Goal: Use online tool/utility: Utilize a website feature to perform a specific function

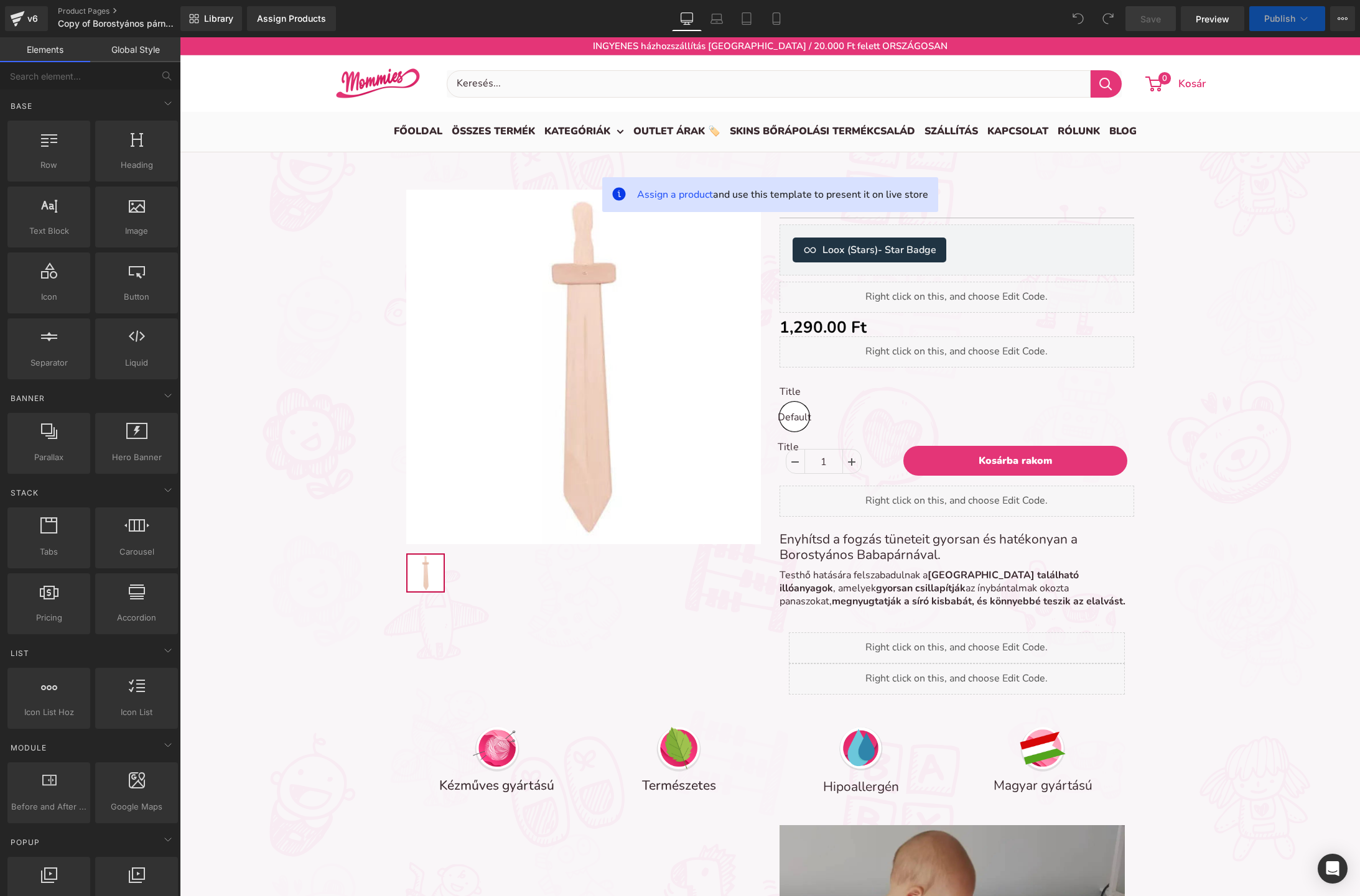
scroll to position [5131, 1180]
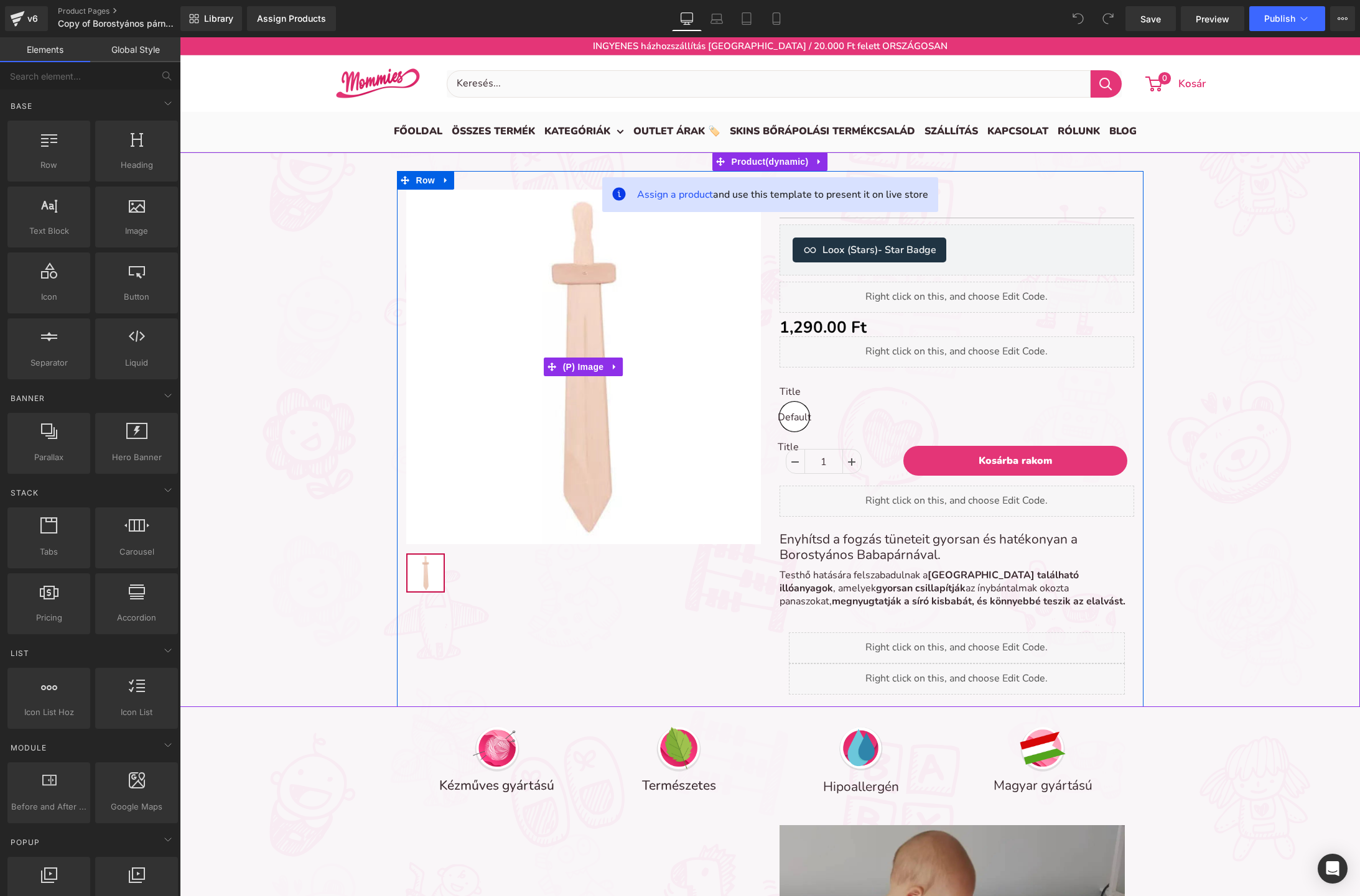
click at [634, 240] on img at bounding box center [583, 367] width 355 height 355
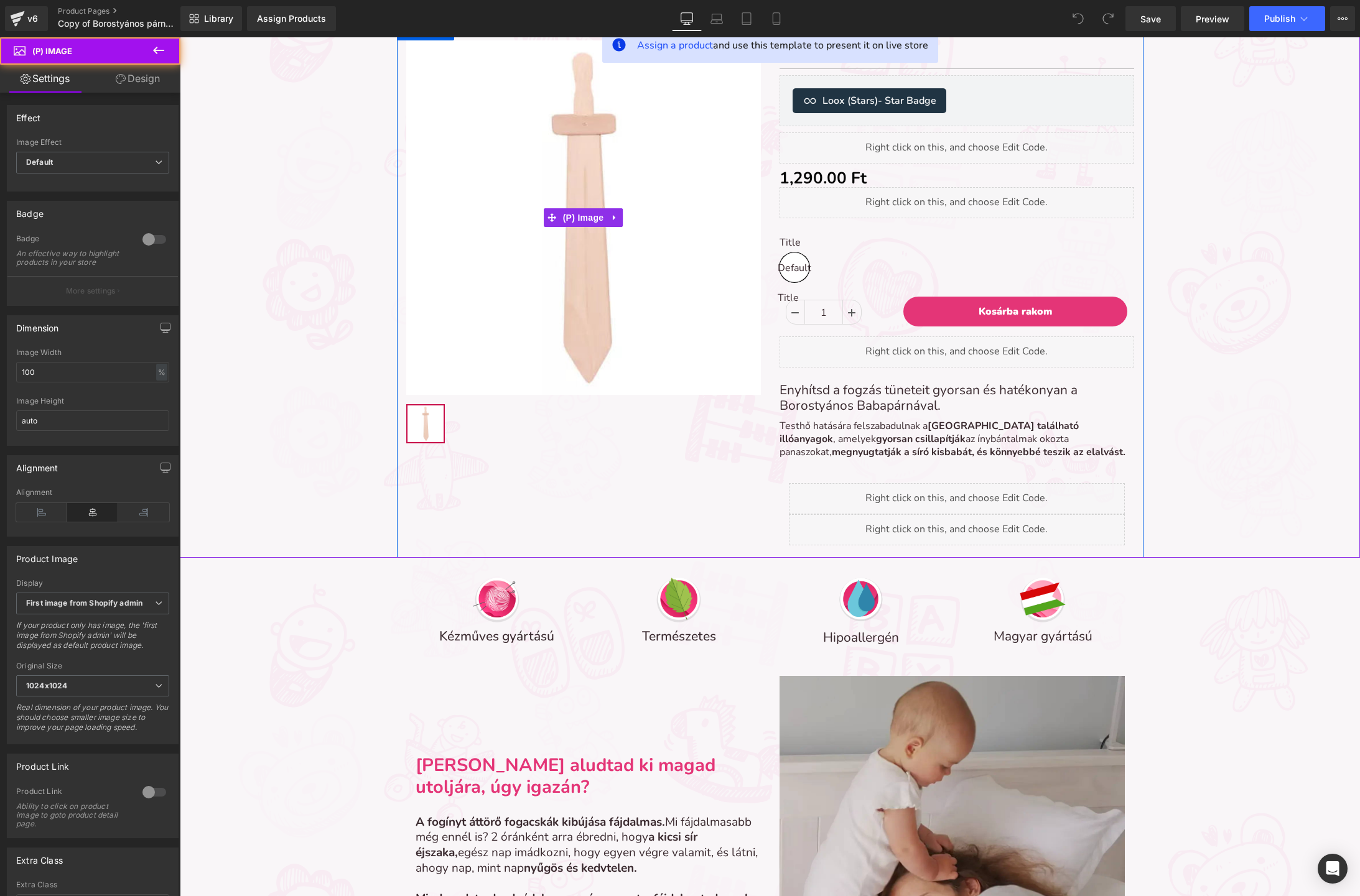
scroll to position [168, 0]
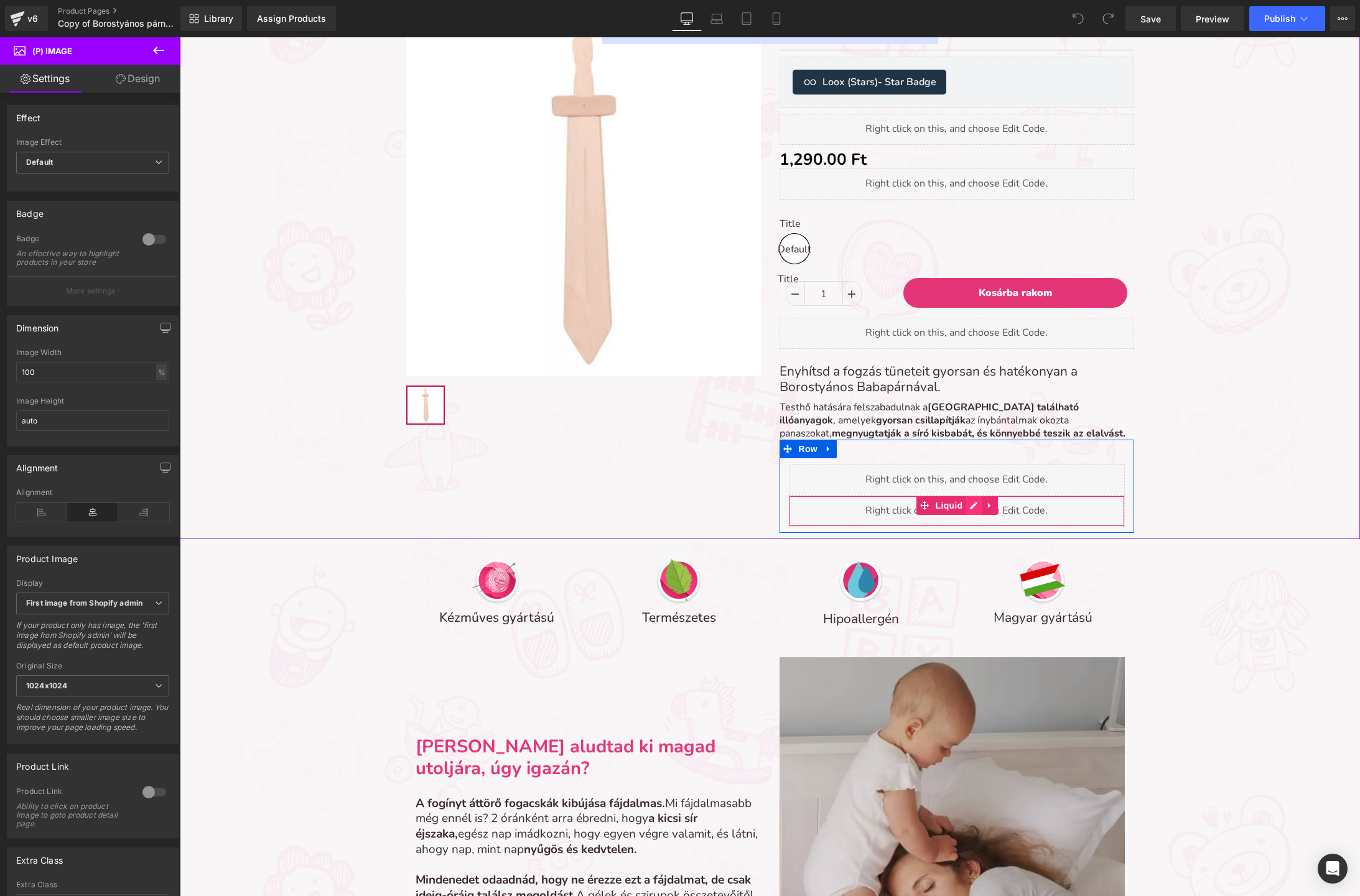
click at [967, 502] on div "Liquid" at bounding box center [957, 511] width 336 height 31
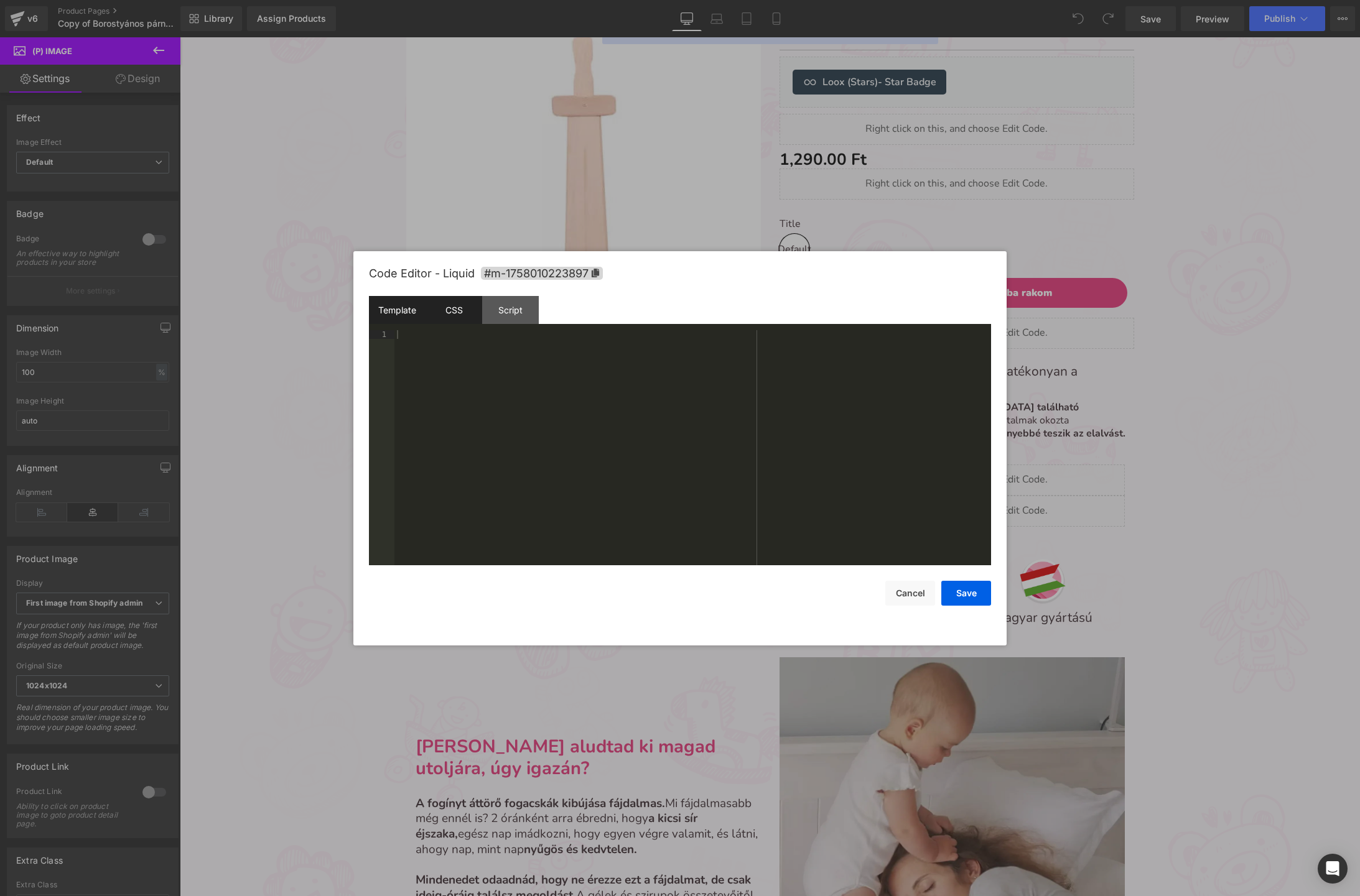
click at [434, 312] on div "CSS" at bounding box center [454, 310] width 57 height 28
click at [770, 215] on div at bounding box center [680, 448] width 1360 height 896
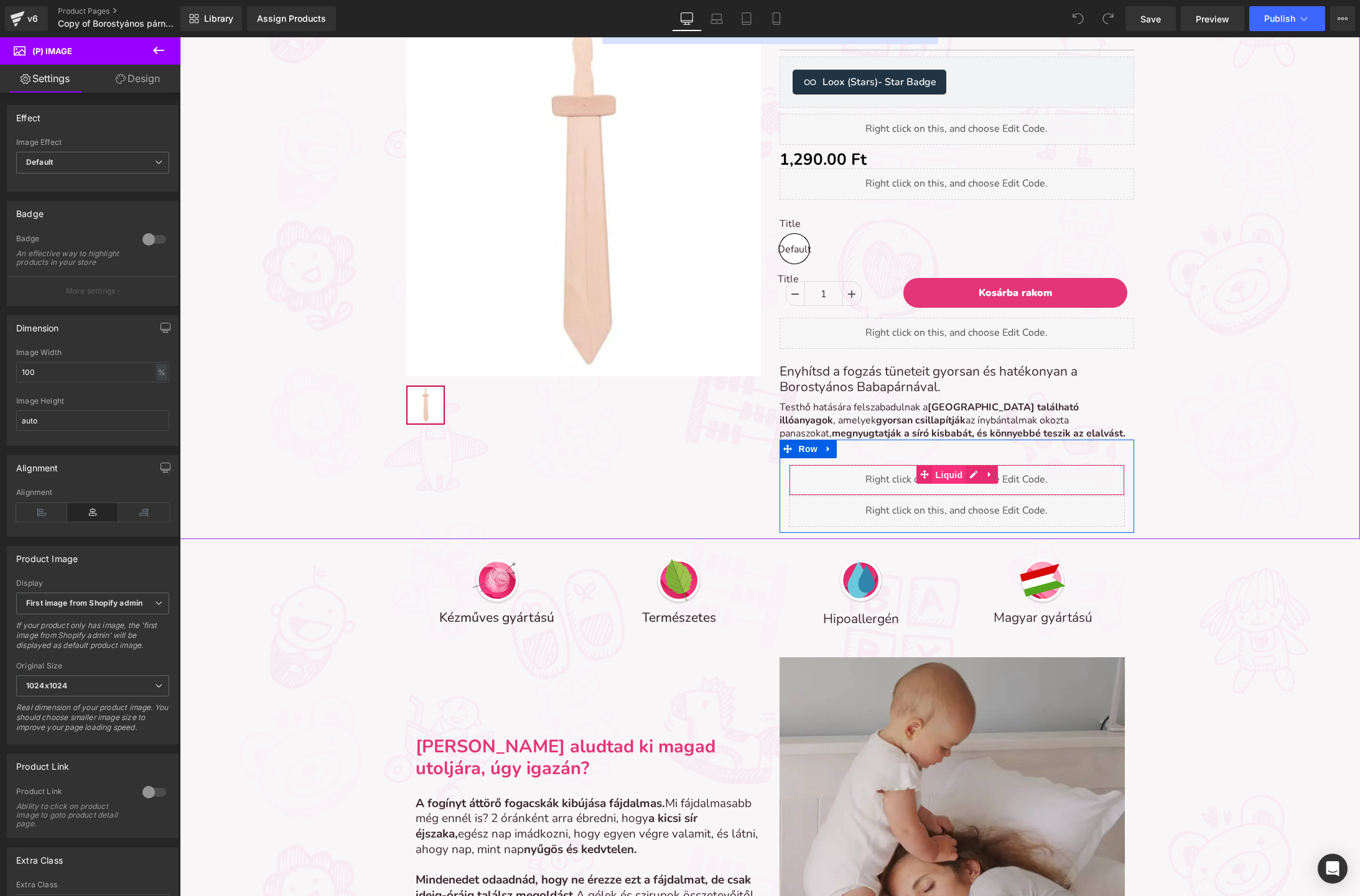
click at [940, 480] on span "Liquid" at bounding box center [949, 475] width 33 height 19
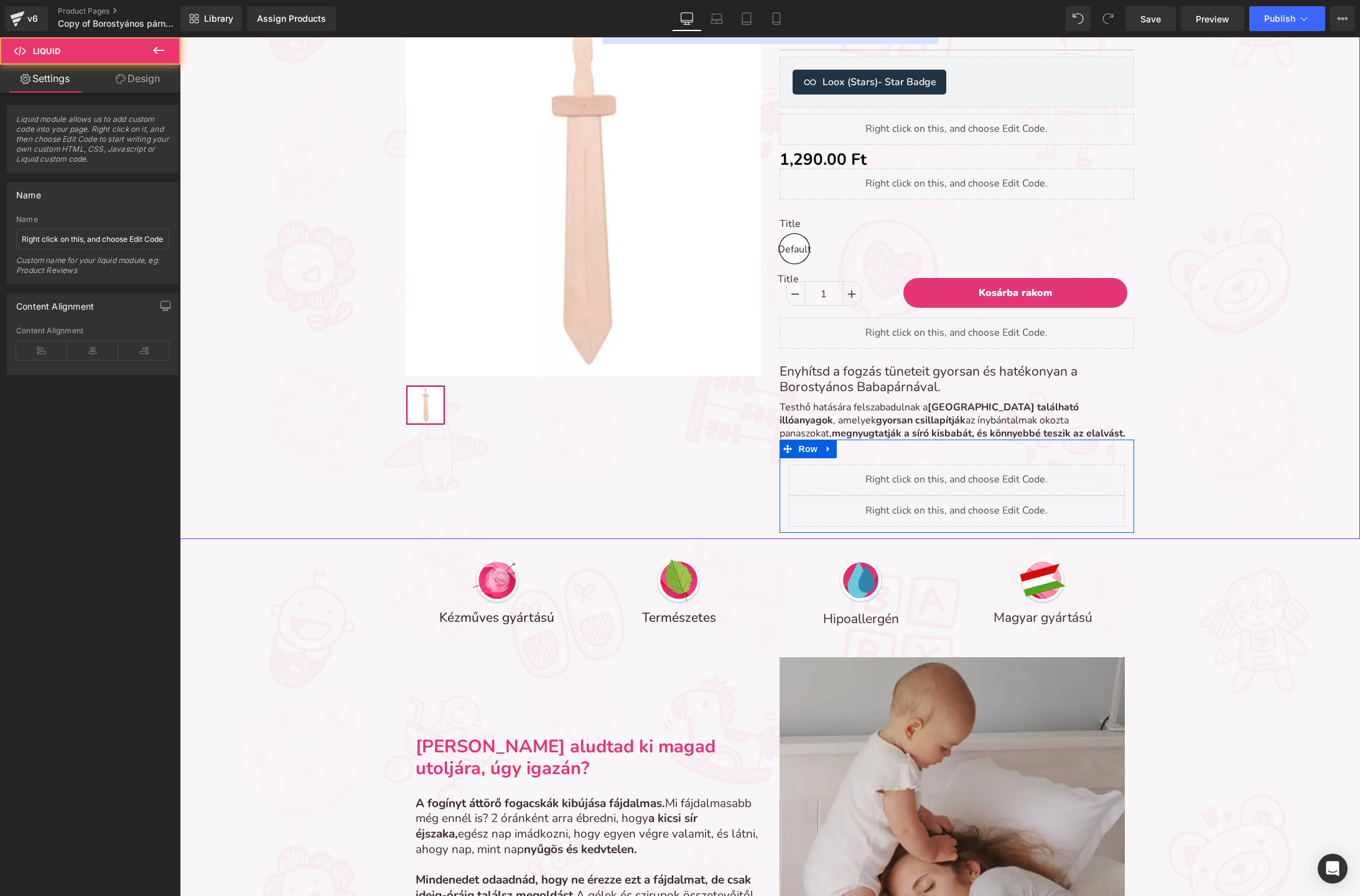
click at [973, 474] on icon at bounding box center [971, 475] width 6 height 6
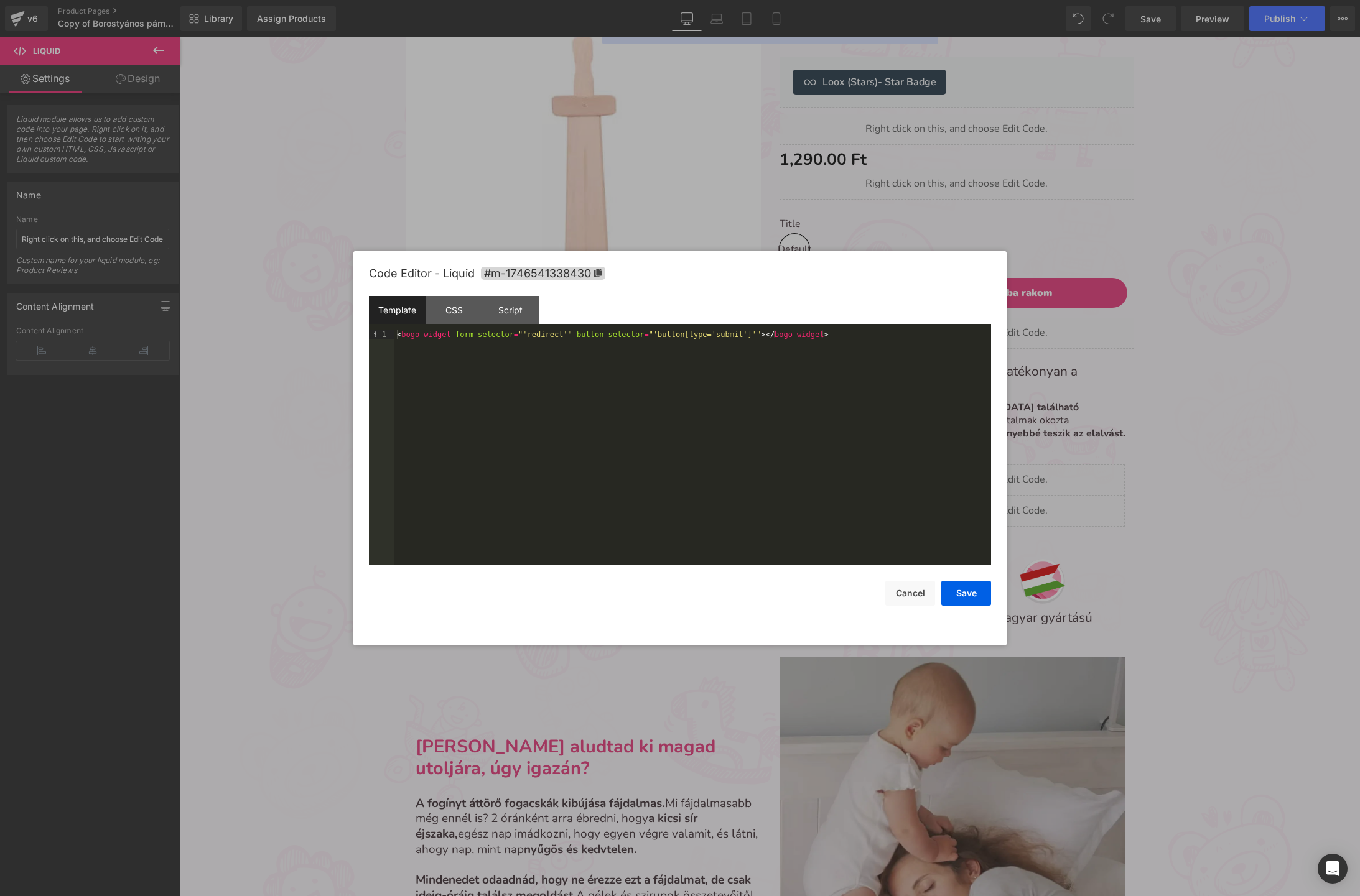
click at [784, 197] on div at bounding box center [680, 448] width 1360 height 896
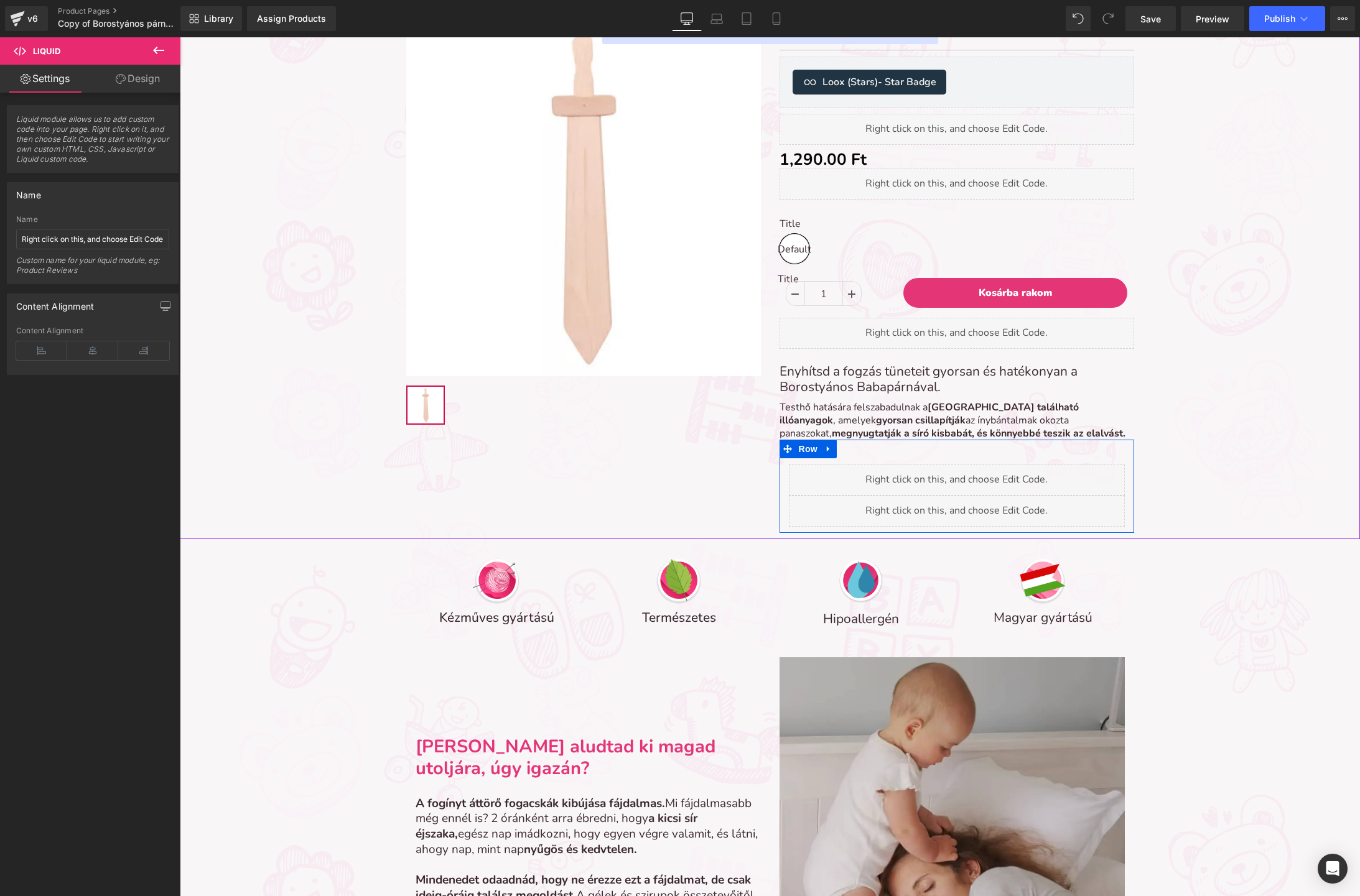
click at [977, 510] on link at bounding box center [971, 505] width 13 height 15
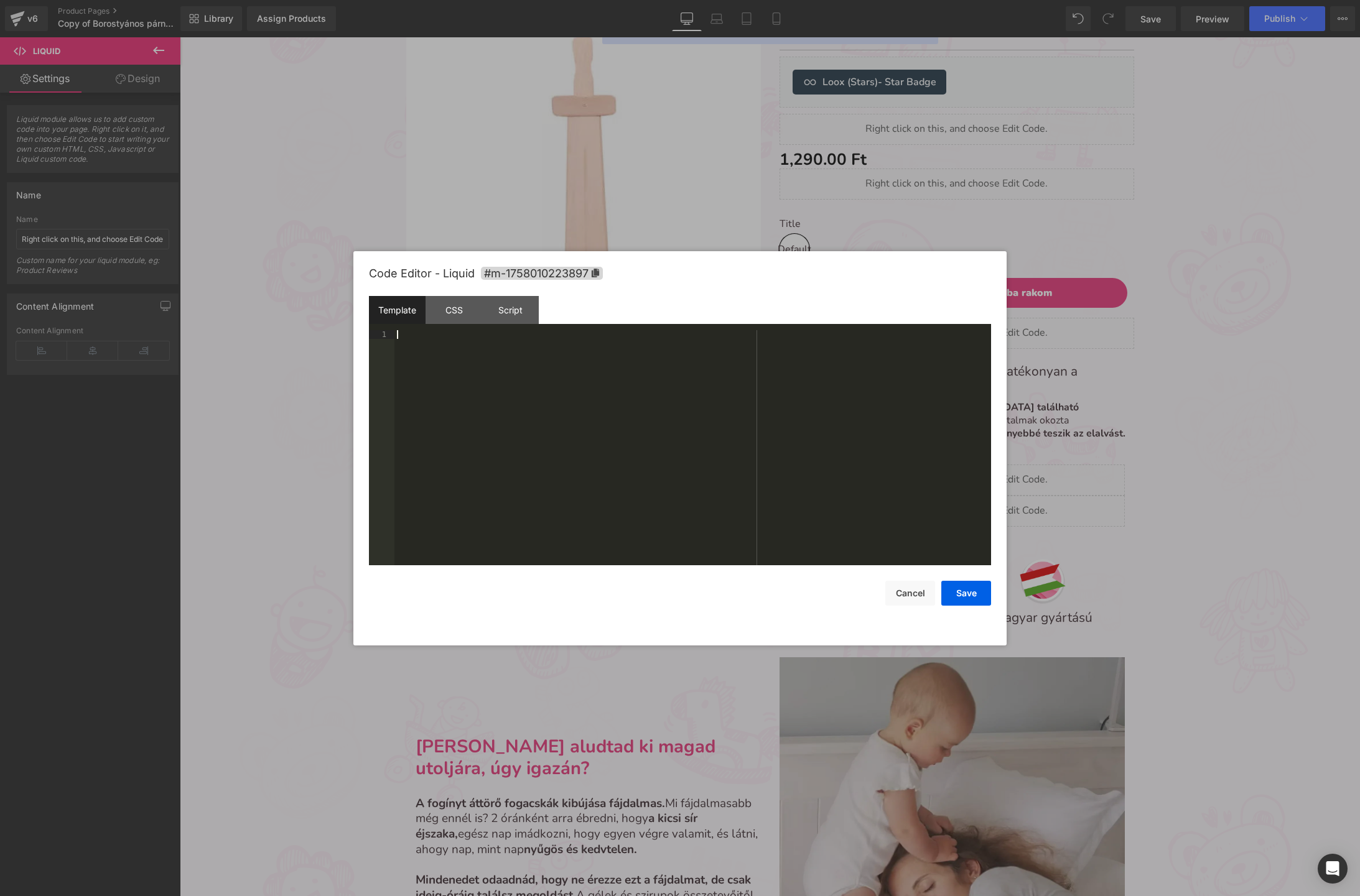
click at [543, 371] on div at bounding box center [693, 456] width 597 height 252
drag, startPoint x: 1106, startPoint y: 558, endPoint x: 800, endPoint y: 489, distance: 313.7
click at [1106, 558] on div at bounding box center [680, 448] width 1360 height 896
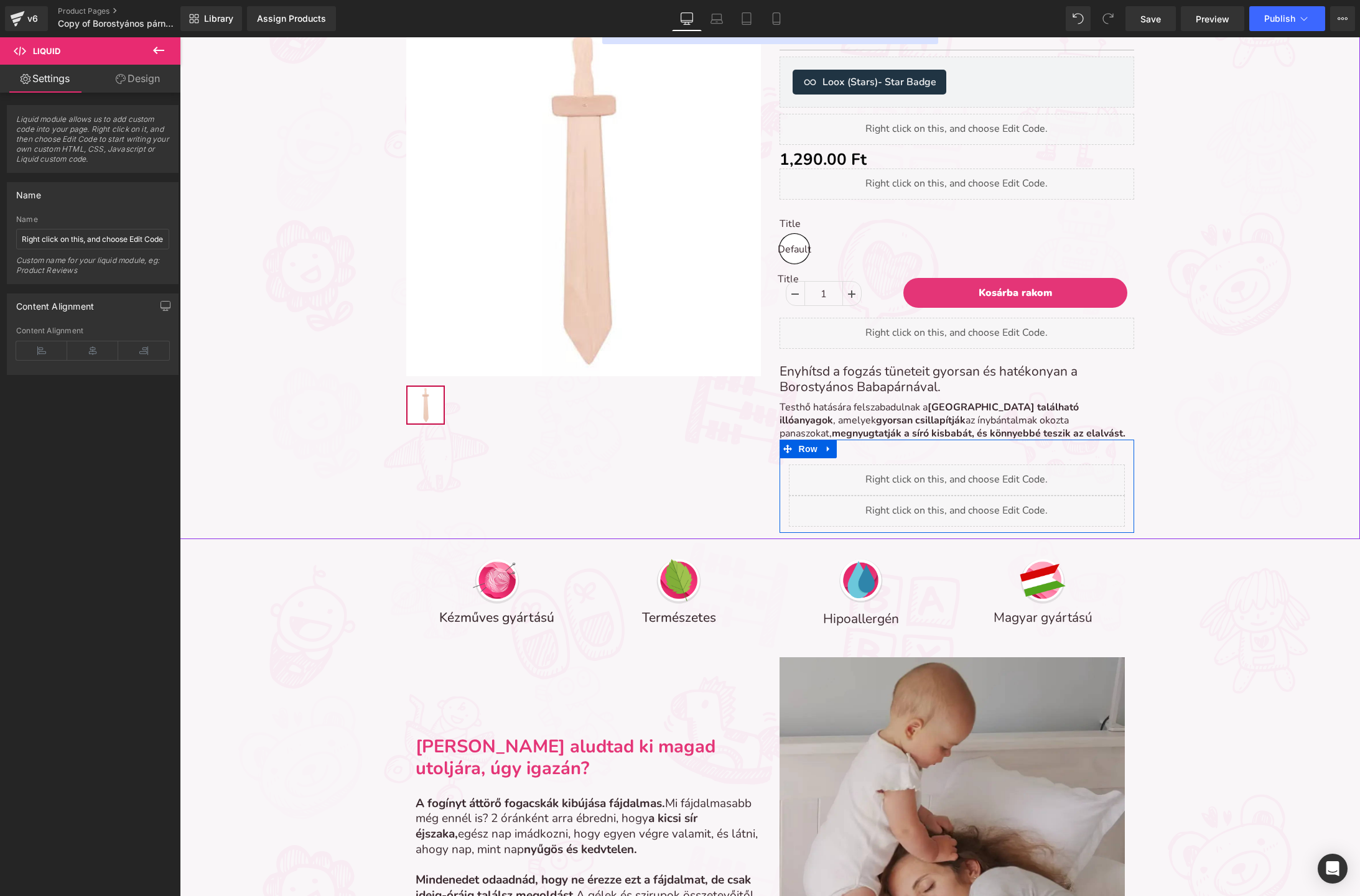
click at [968, 504] on link at bounding box center [971, 505] width 13 height 15
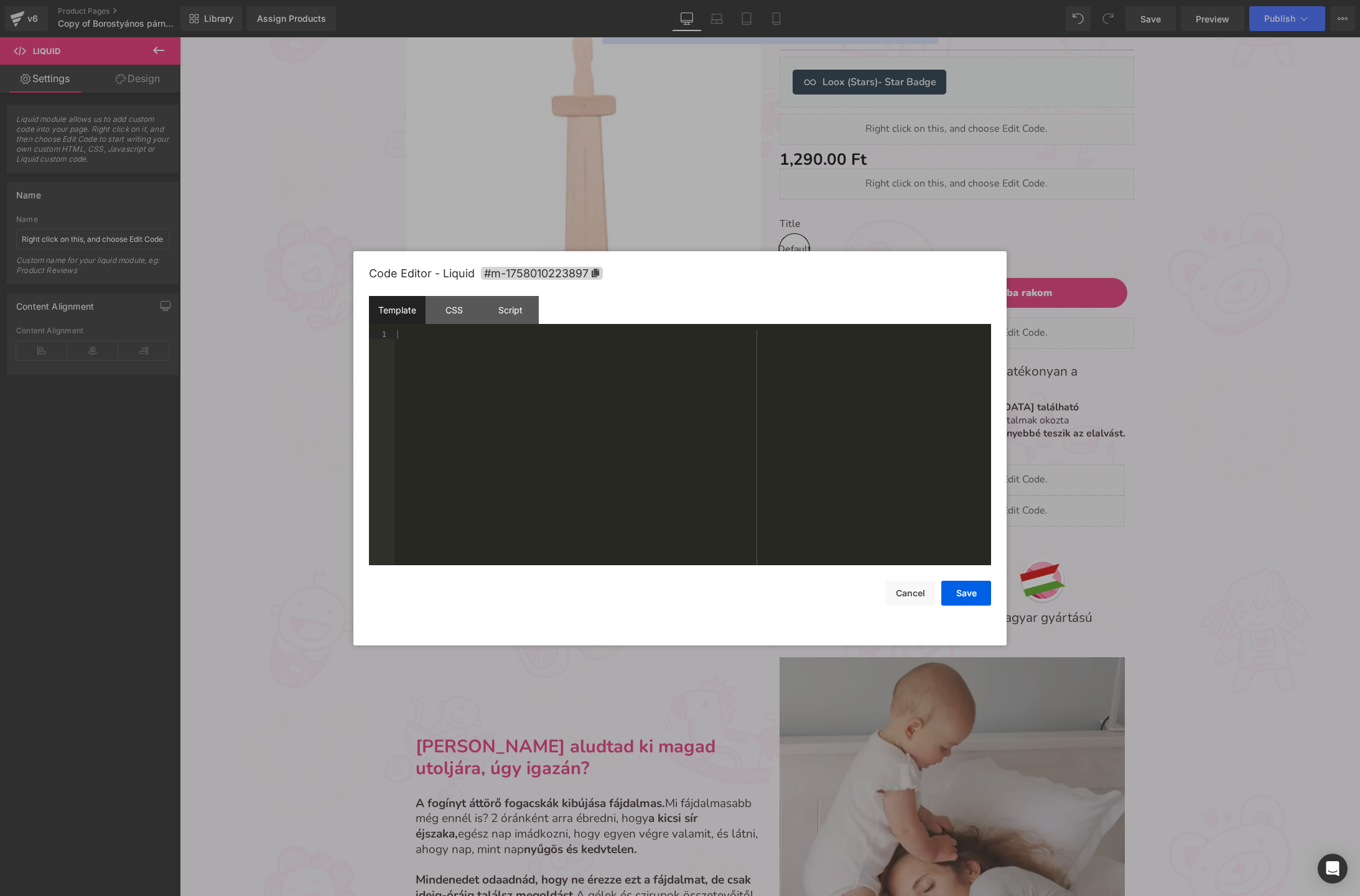
click at [542, 387] on div at bounding box center [693, 456] width 597 height 252
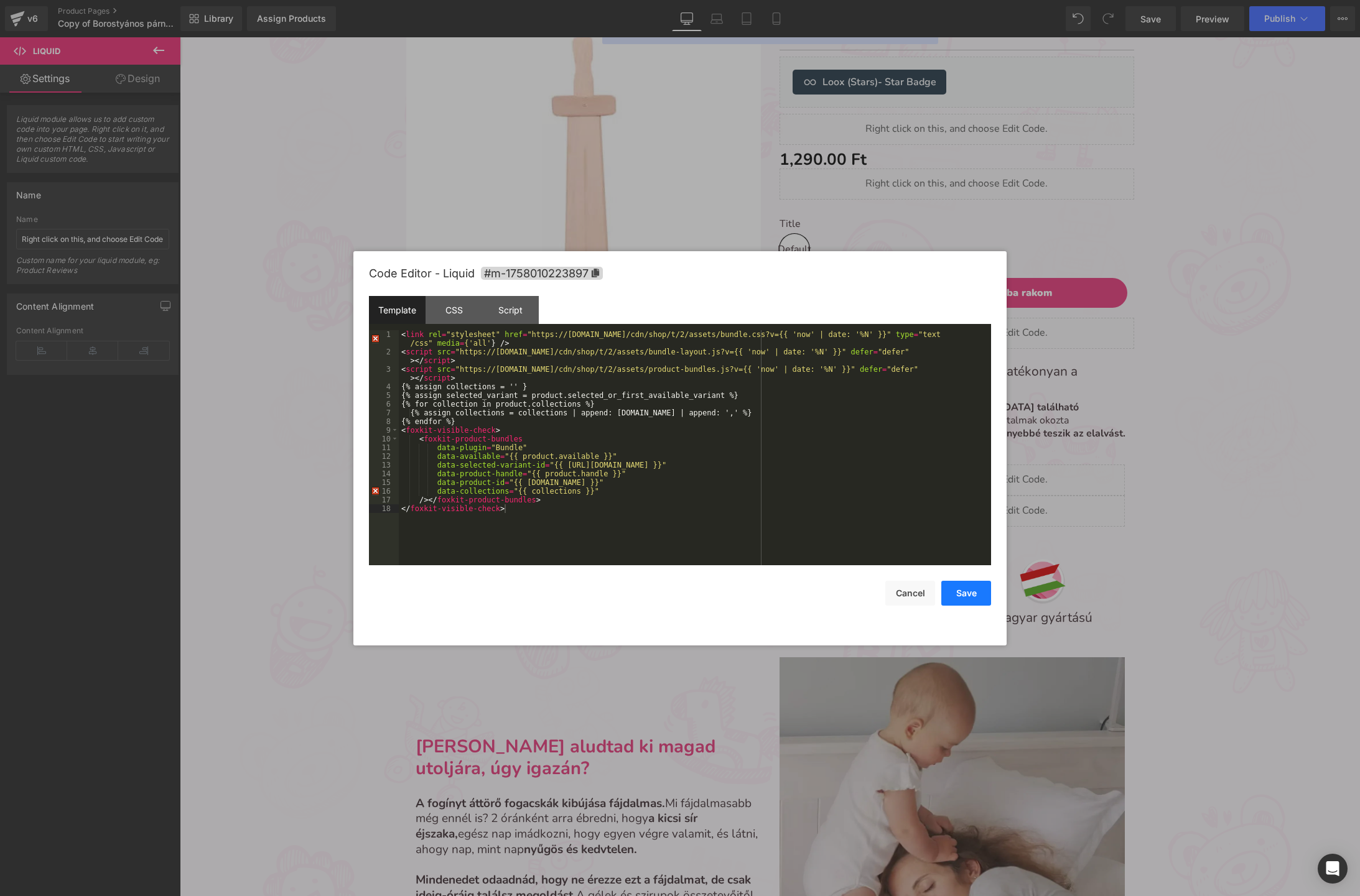
click at [954, 593] on button "Save" at bounding box center [966, 593] width 49 height 25
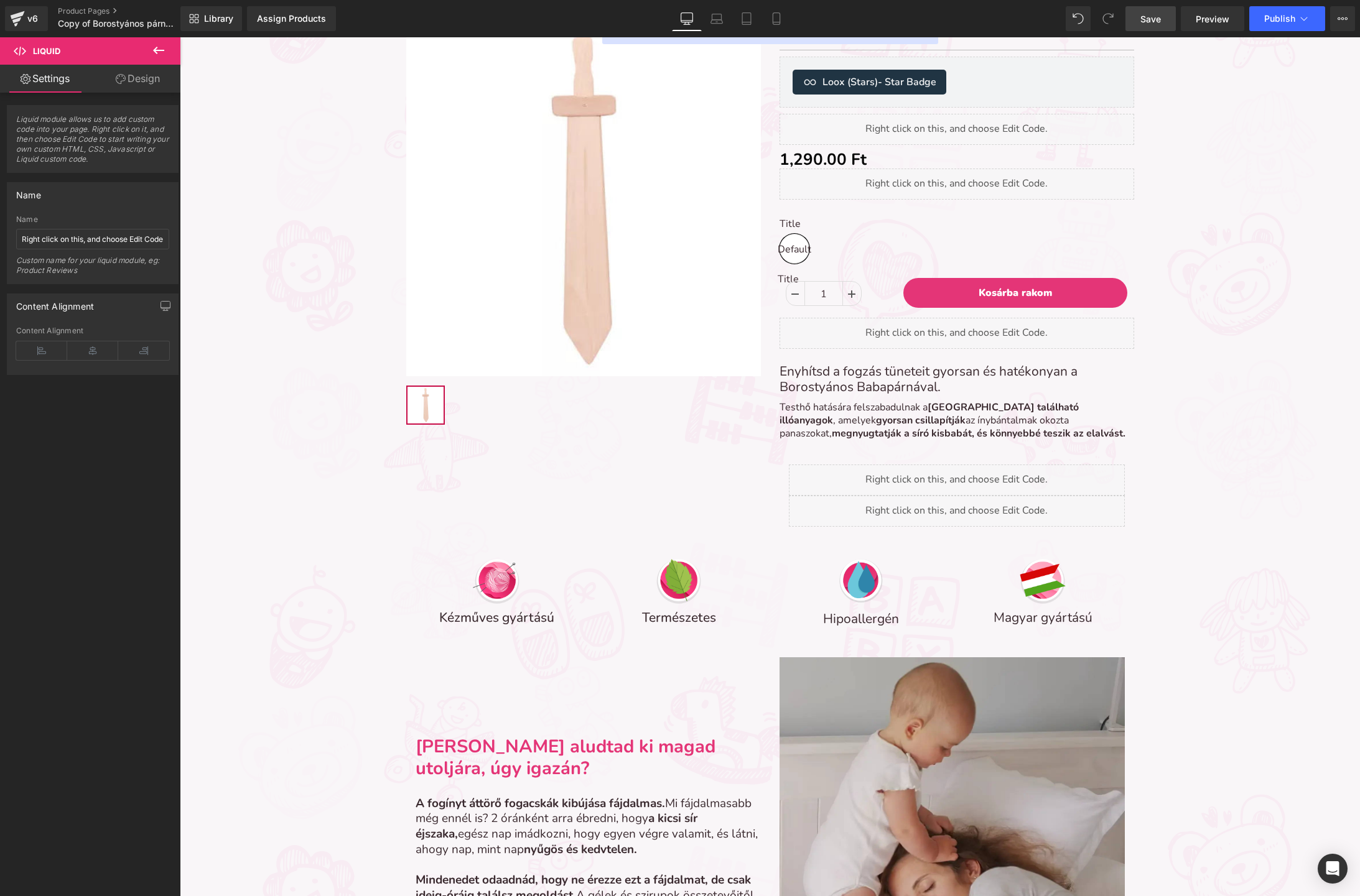
click at [1155, 19] on span "Save" at bounding box center [1151, 19] width 21 height 13
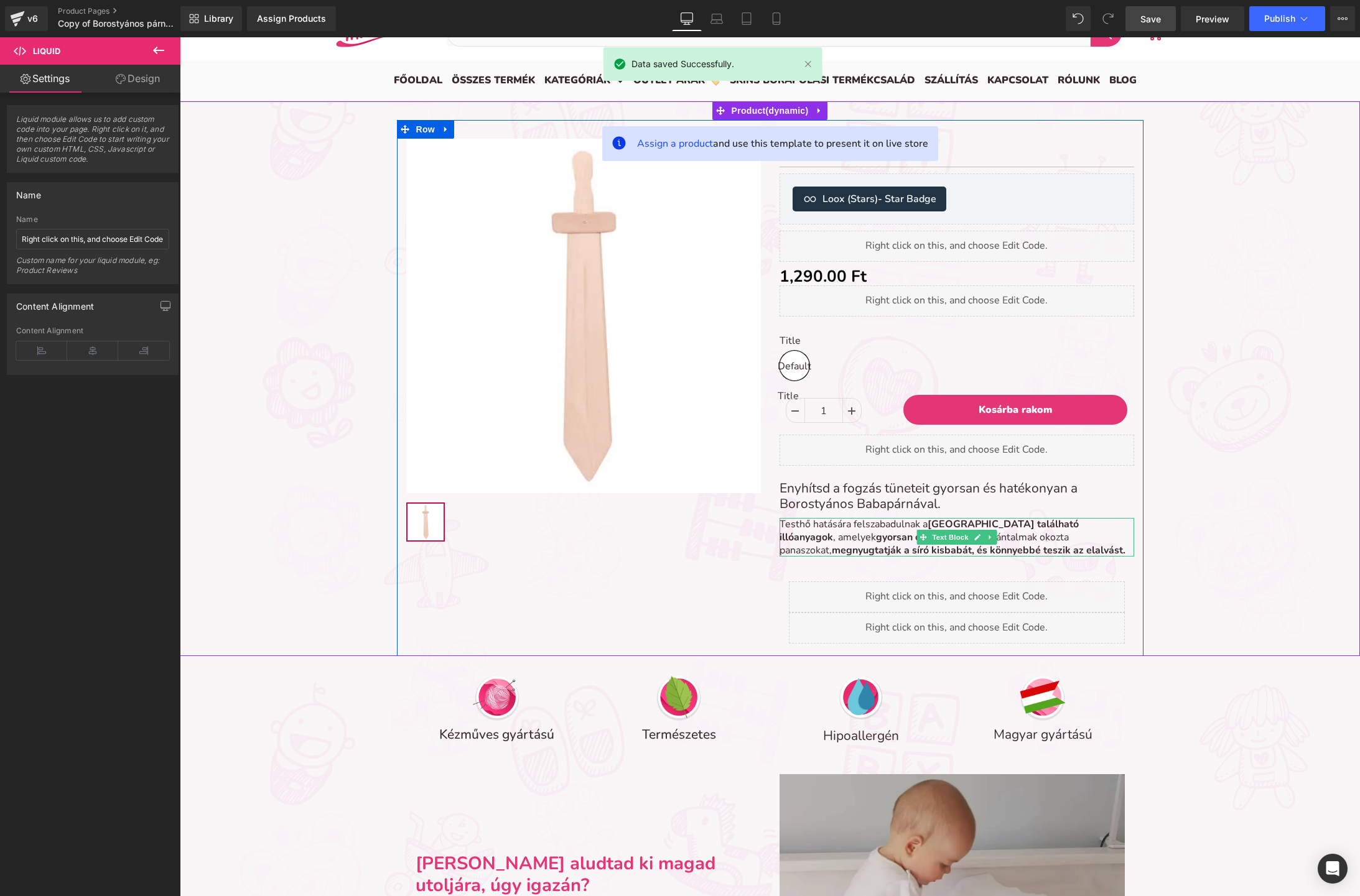
scroll to position [39, 0]
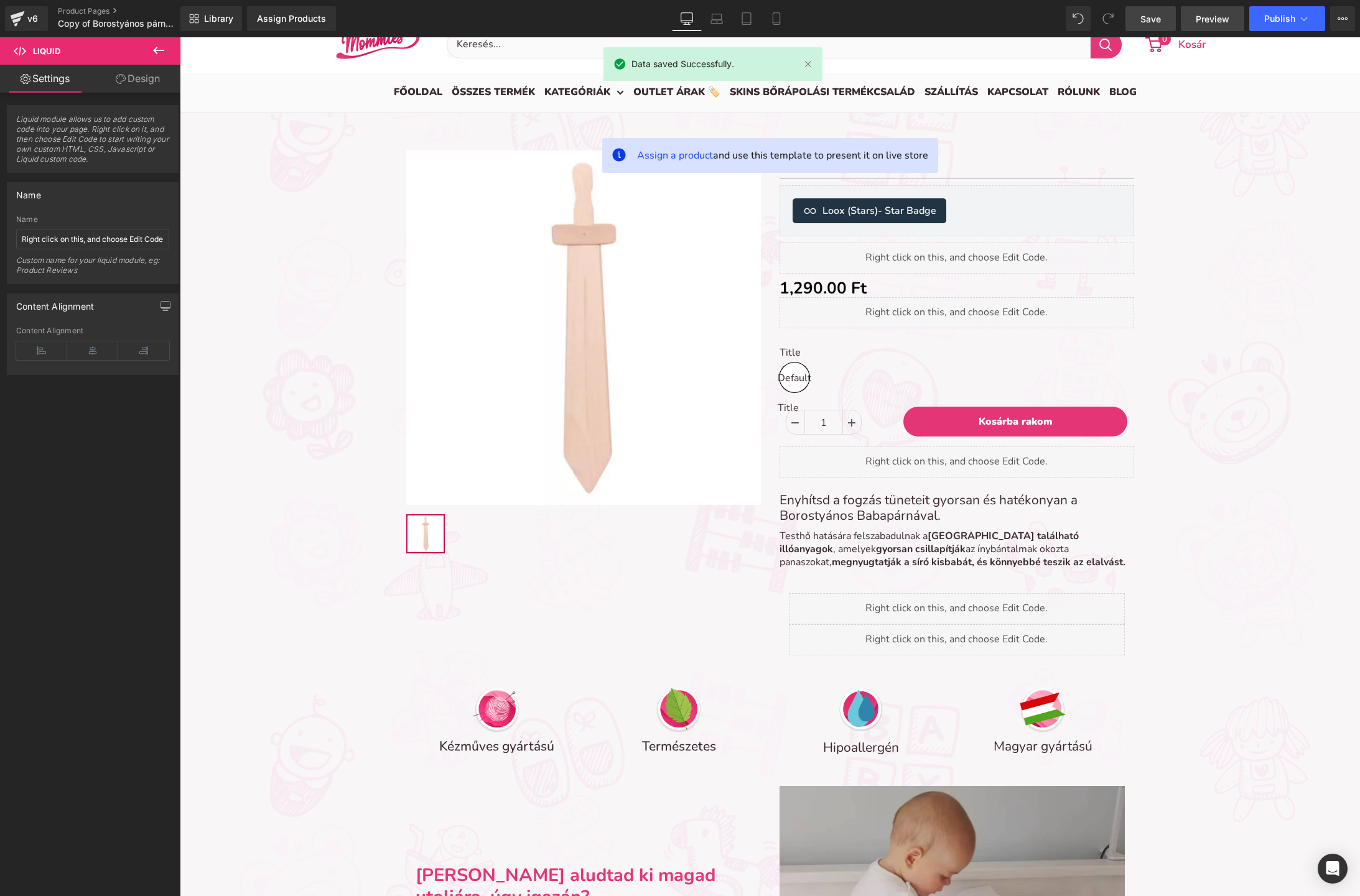
click at [1210, 24] on span "Preview" at bounding box center [1212, 19] width 33 height 13
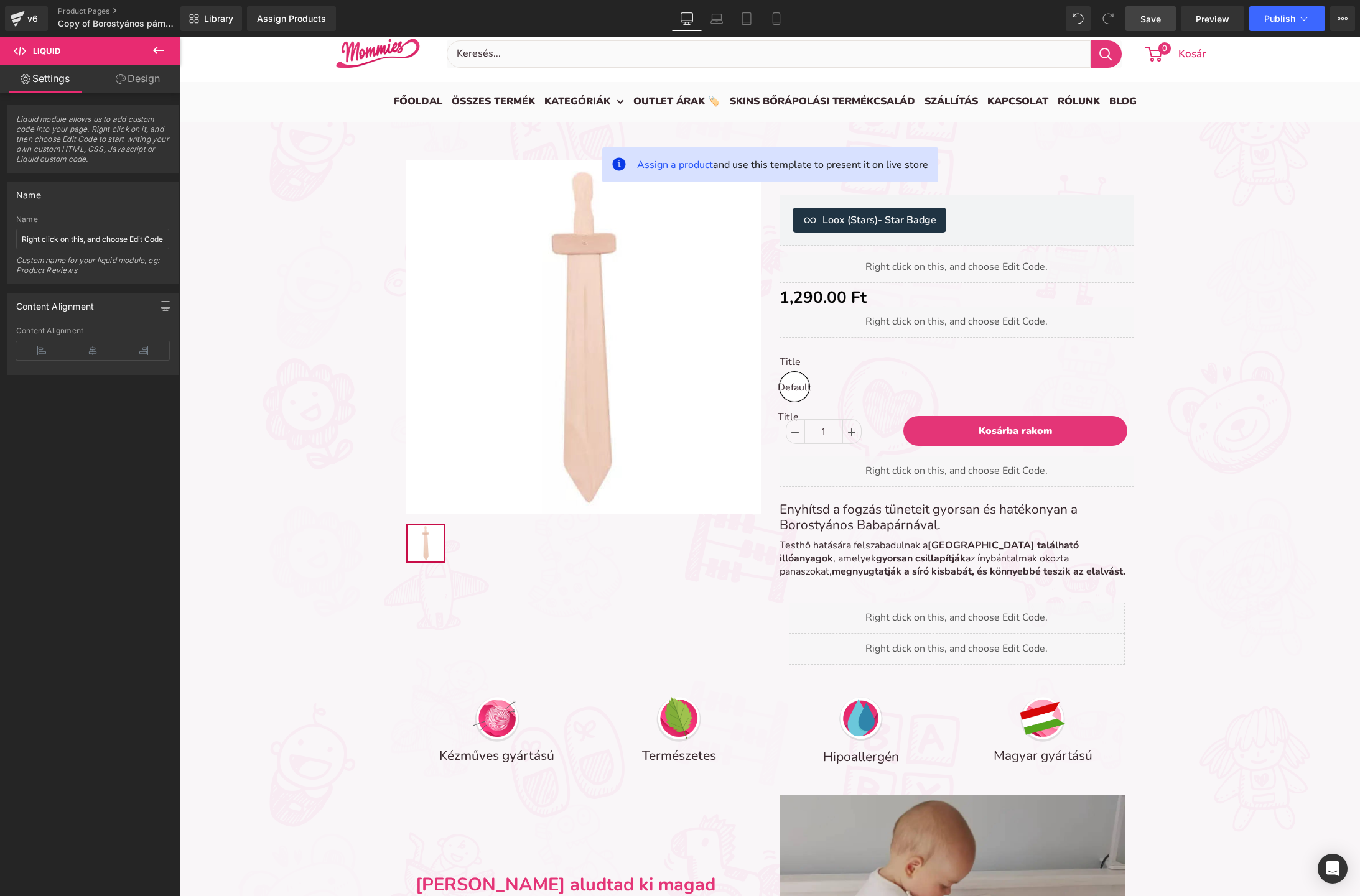
scroll to position [141, 0]
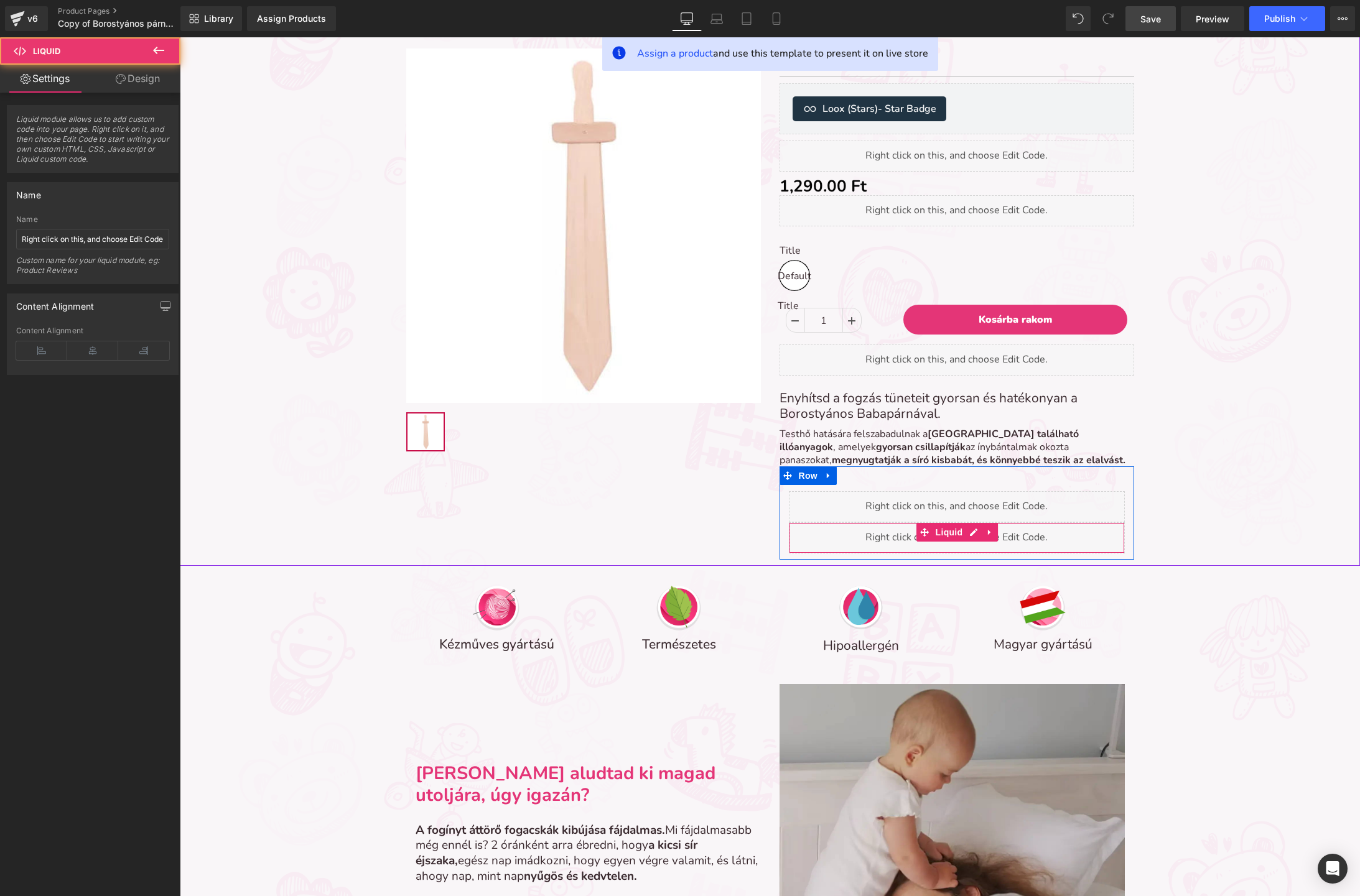
click at [1010, 537] on div "Liquid" at bounding box center [957, 538] width 336 height 31
click at [1028, 540] on div "Liquid" at bounding box center [957, 538] width 336 height 31
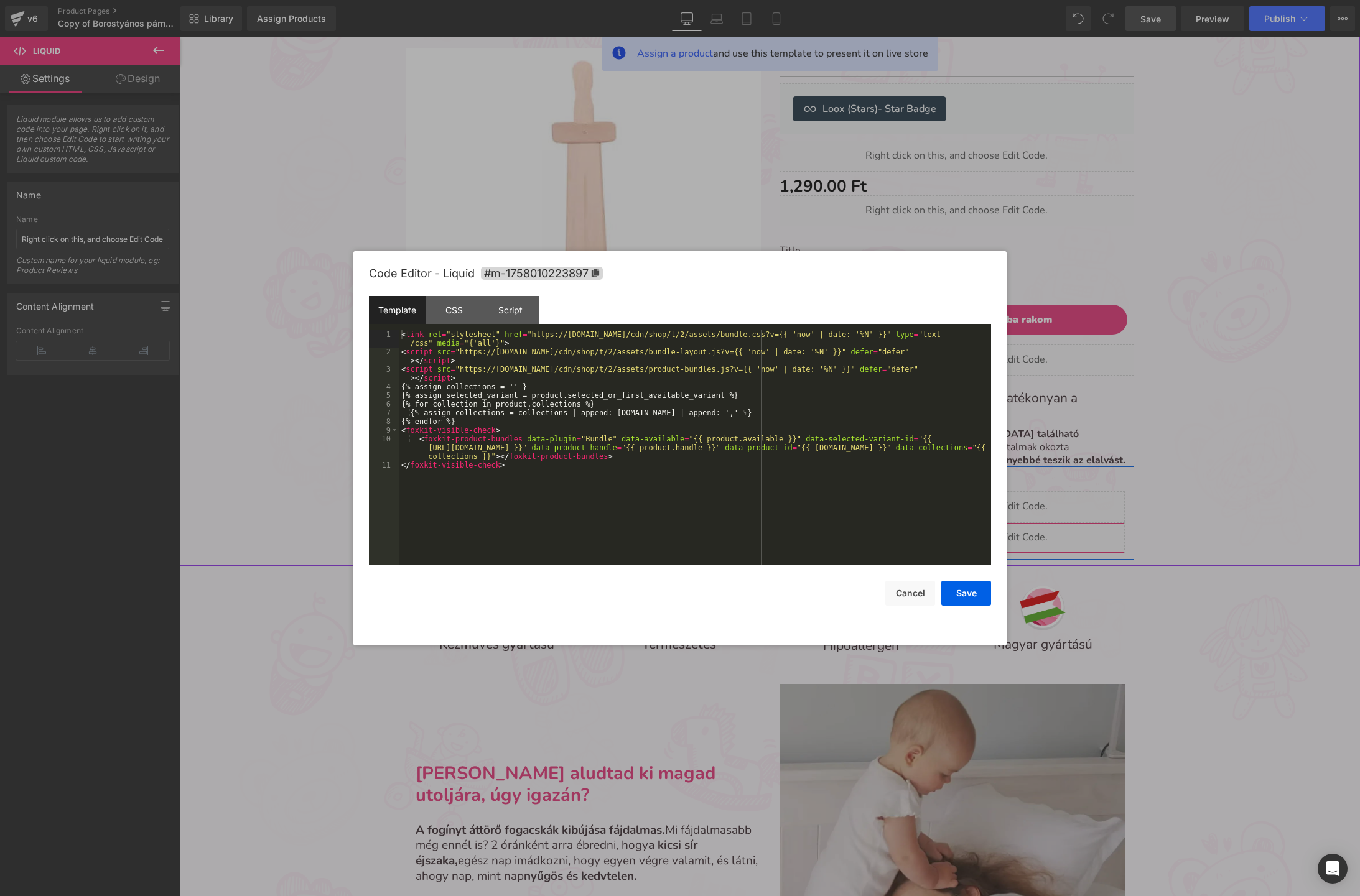
click at [971, 532] on icon at bounding box center [973, 532] width 8 height 8
click at [672, 415] on div "< link rel = "stylesheet" href = "https://[DOMAIN_NAME]/cdn/shop/t/2/assets/bun…" at bounding box center [695, 461] width 592 height 261
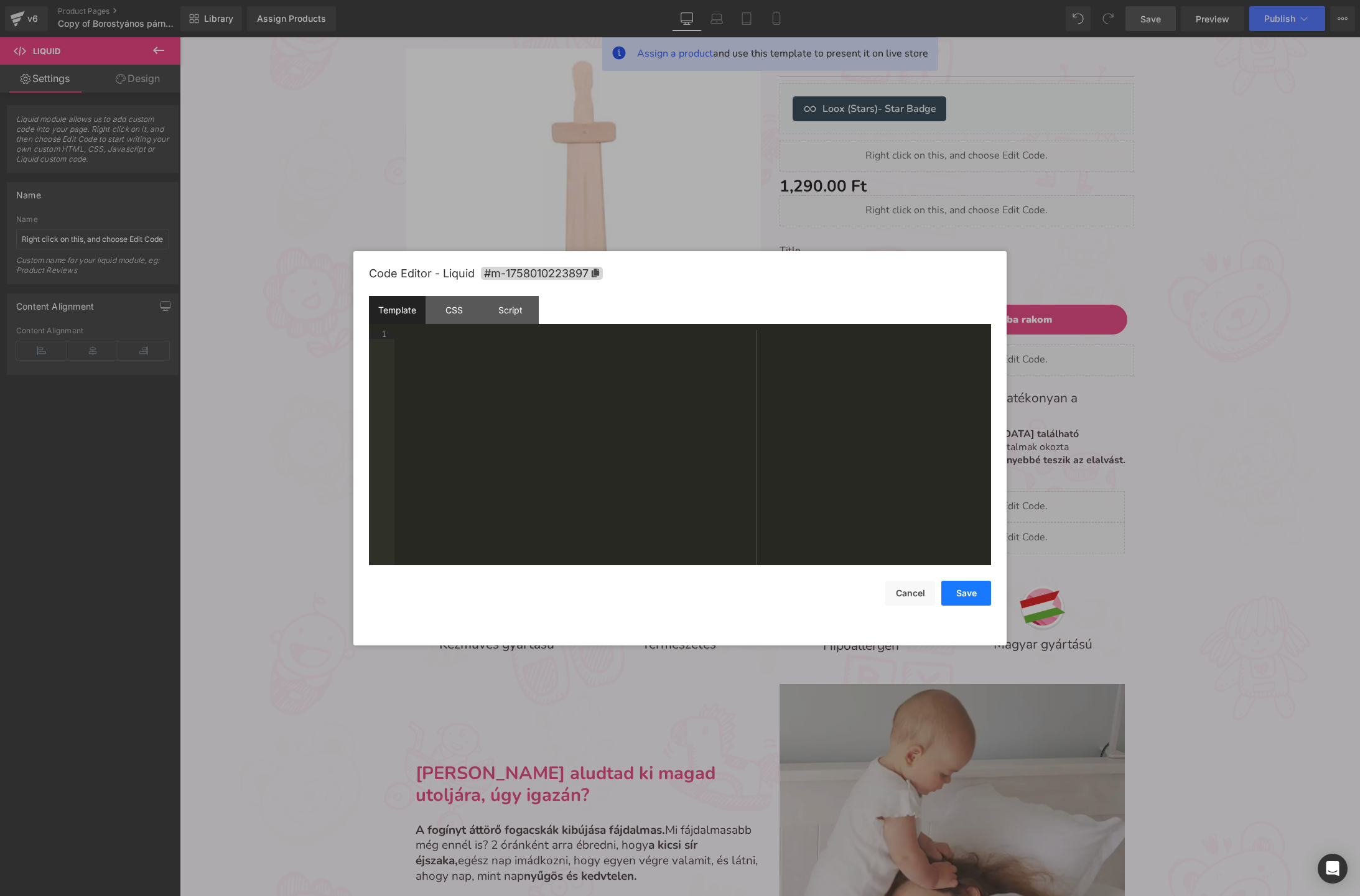
click at [968, 595] on button "Save" at bounding box center [966, 593] width 49 height 25
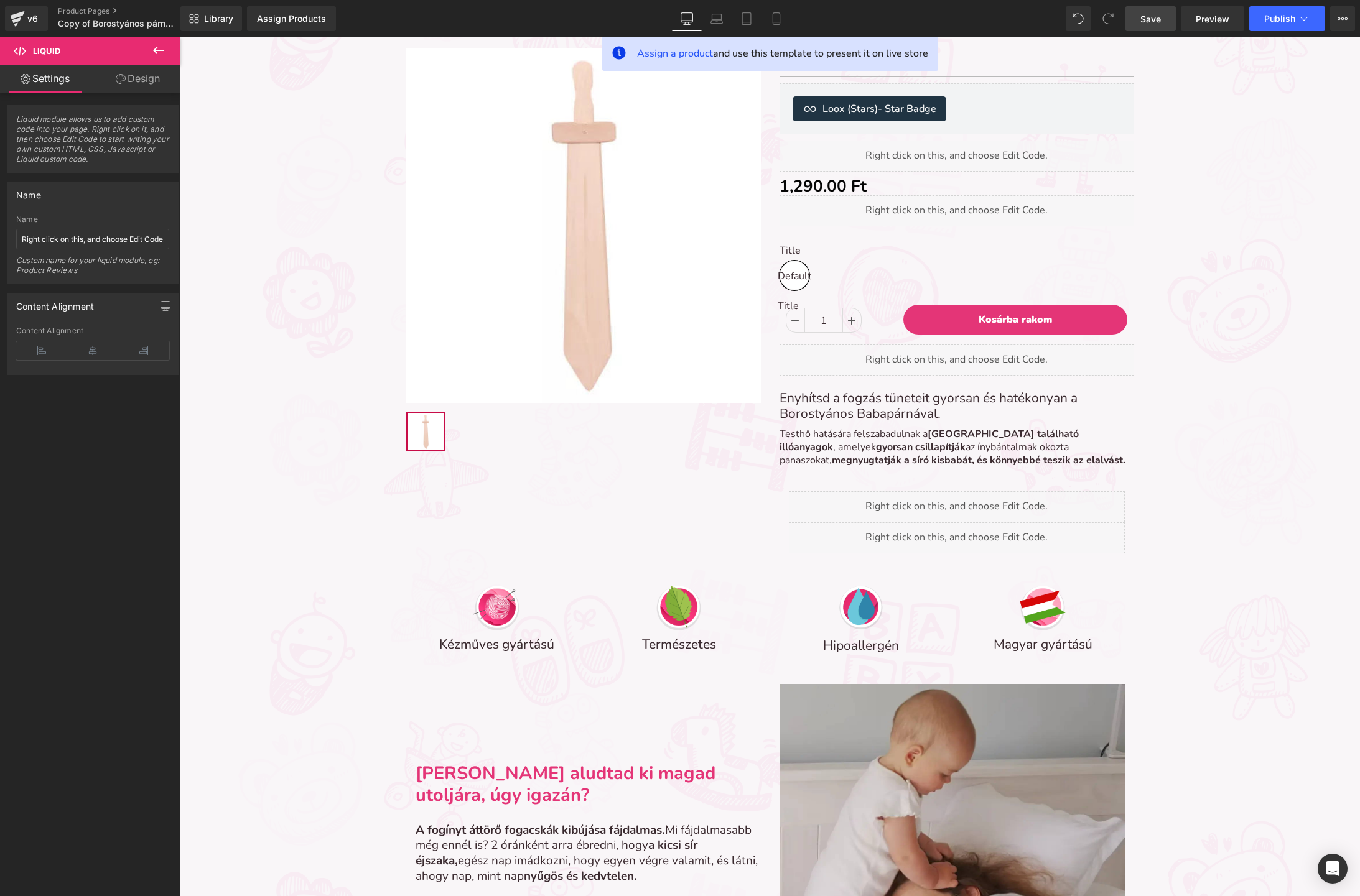
click at [1145, 24] on span "Save" at bounding box center [1151, 19] width 21 height 13
click at [29, 21] on div "v6" at bounding box center [33, 18] width 15 height 16
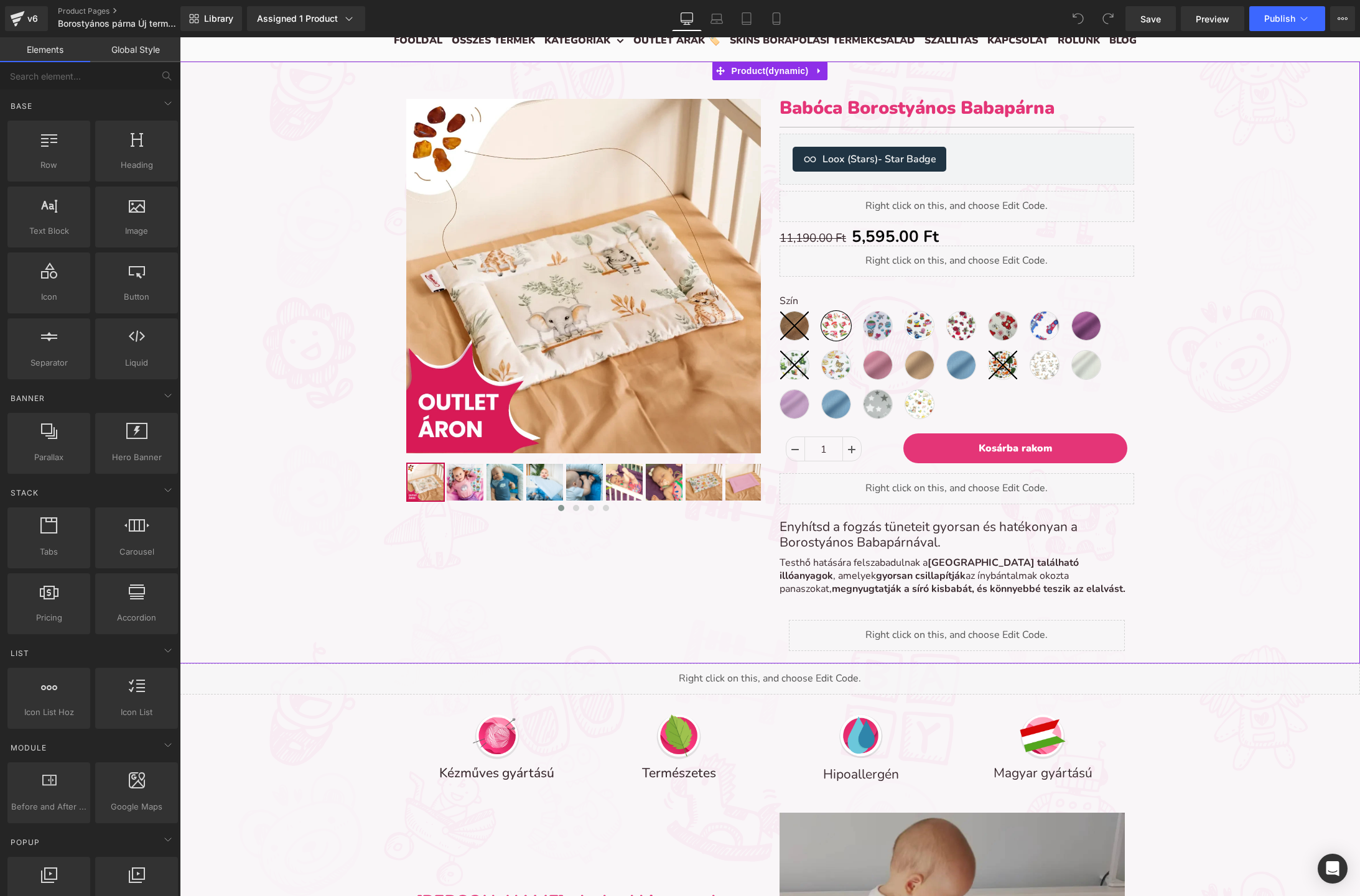
scroll to position [169, 0]
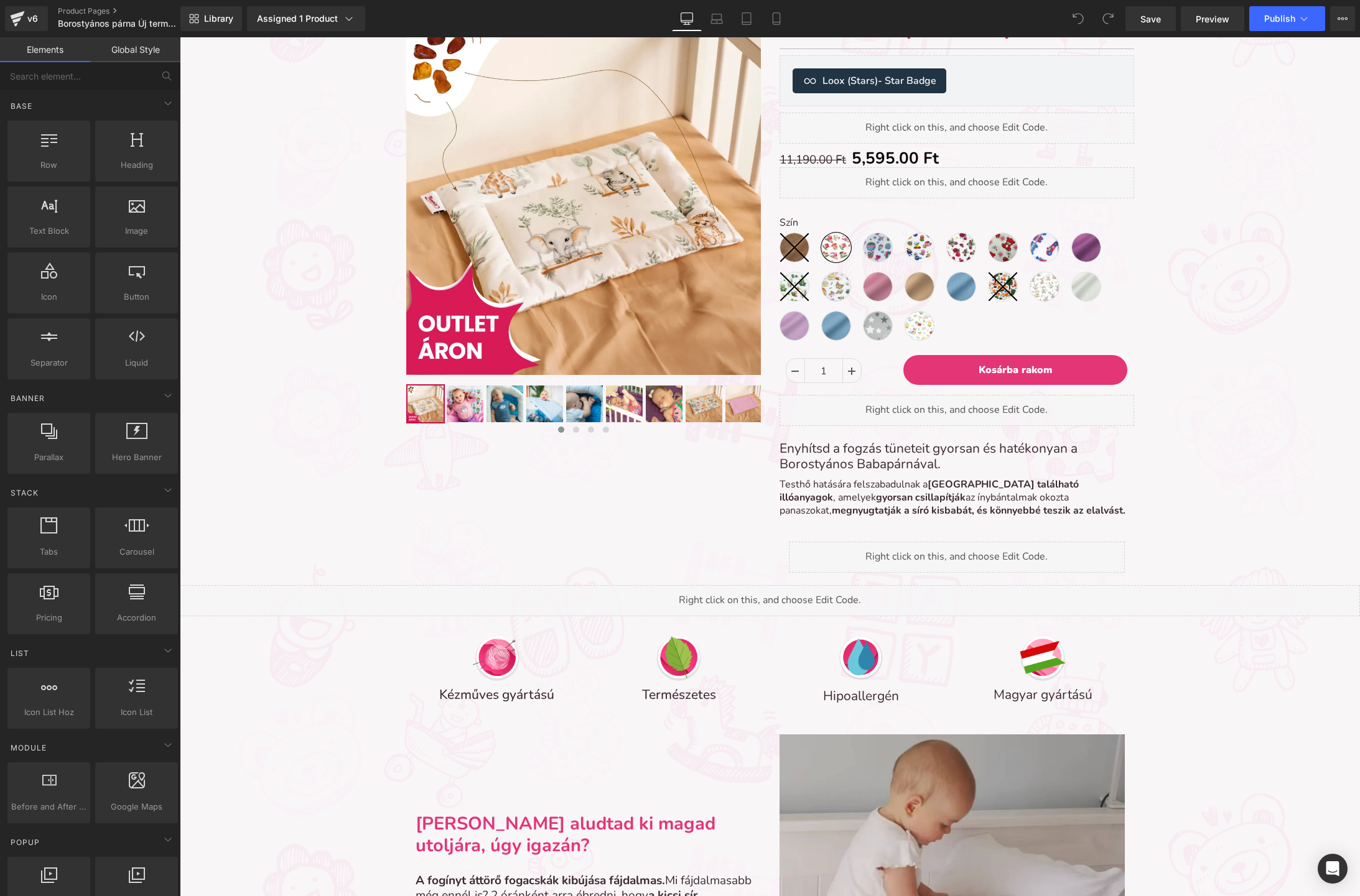
click at [777, 599] on div "Liquid" at bounding box center [770, 601] width 1180 height 31
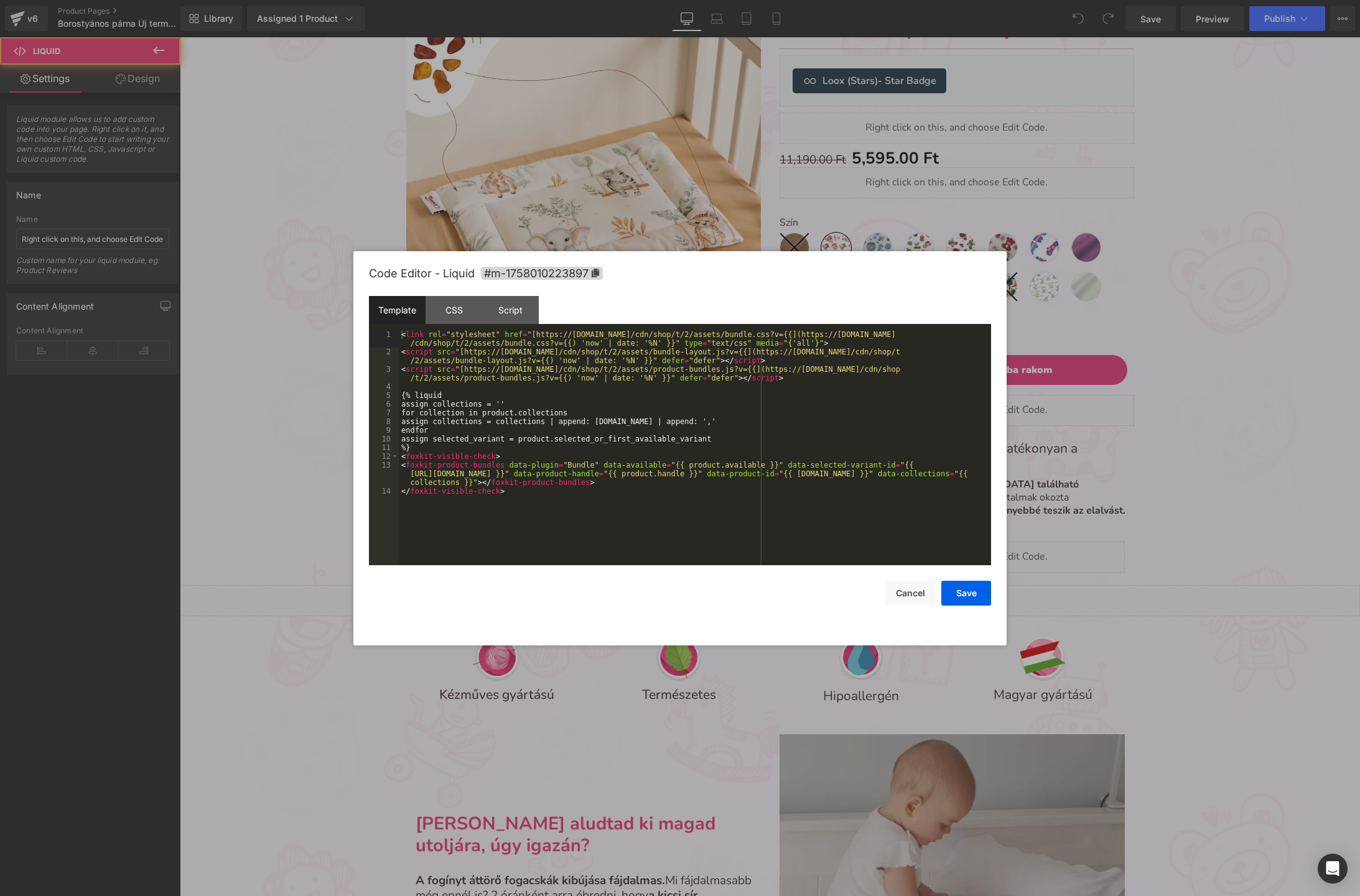
click at [782, 593] on div "Liquid" at bounding box center [770, 601] width 1180 height 31
click at [625, 394] on div "< link rel = "stylesheet" href = "[https://assets-cdn.foxecom.com/cdn/shop/t/2/…" at bounding box center [695, 461] width 592 height 261
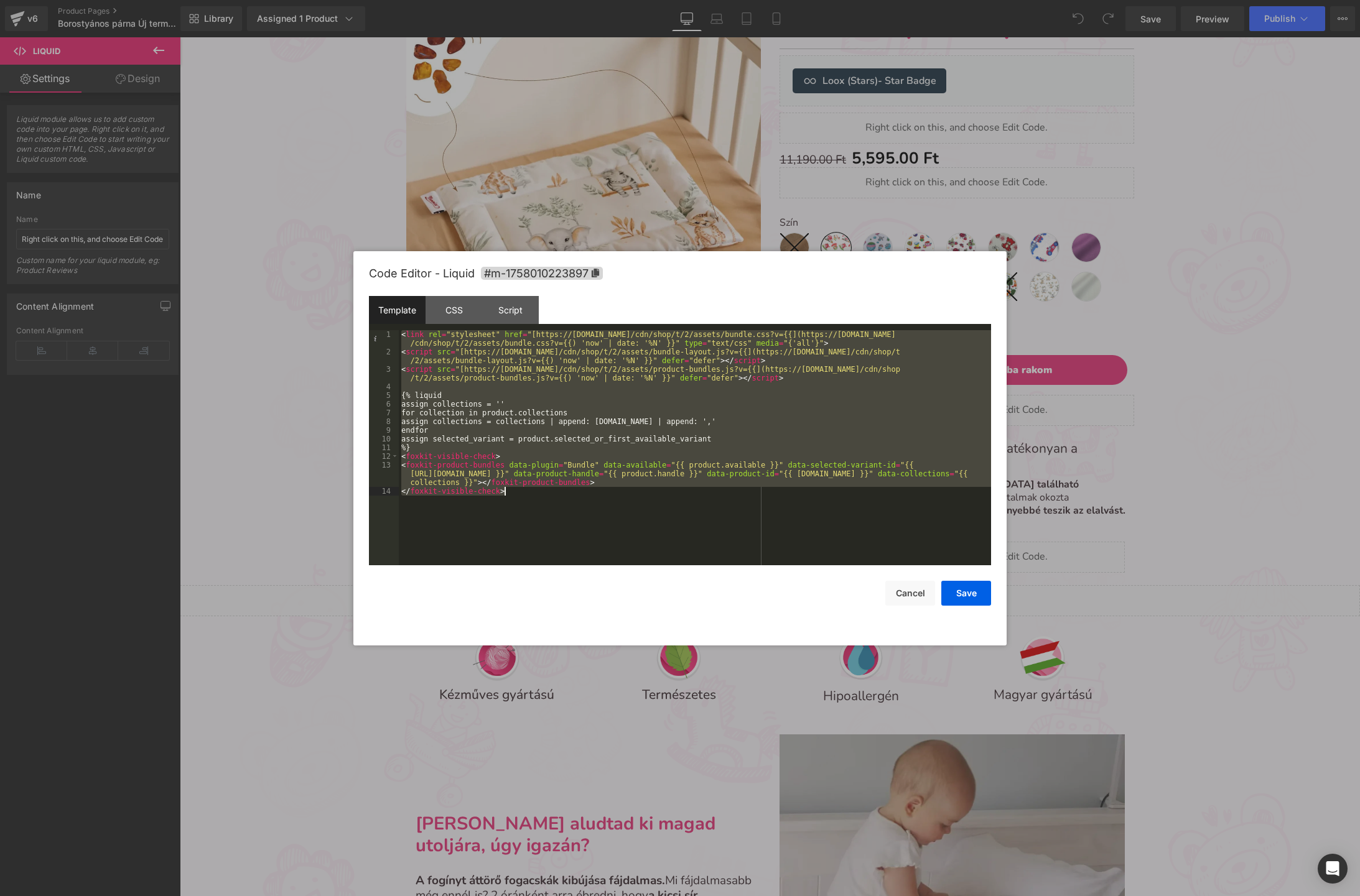
click at [659, 396] on div "< link rel = "stylesheet" href = "[https://assets-cdn.foxecom.com/cdn/shop/t/2/…" at bounding box center [695, 461] width 592 height 261
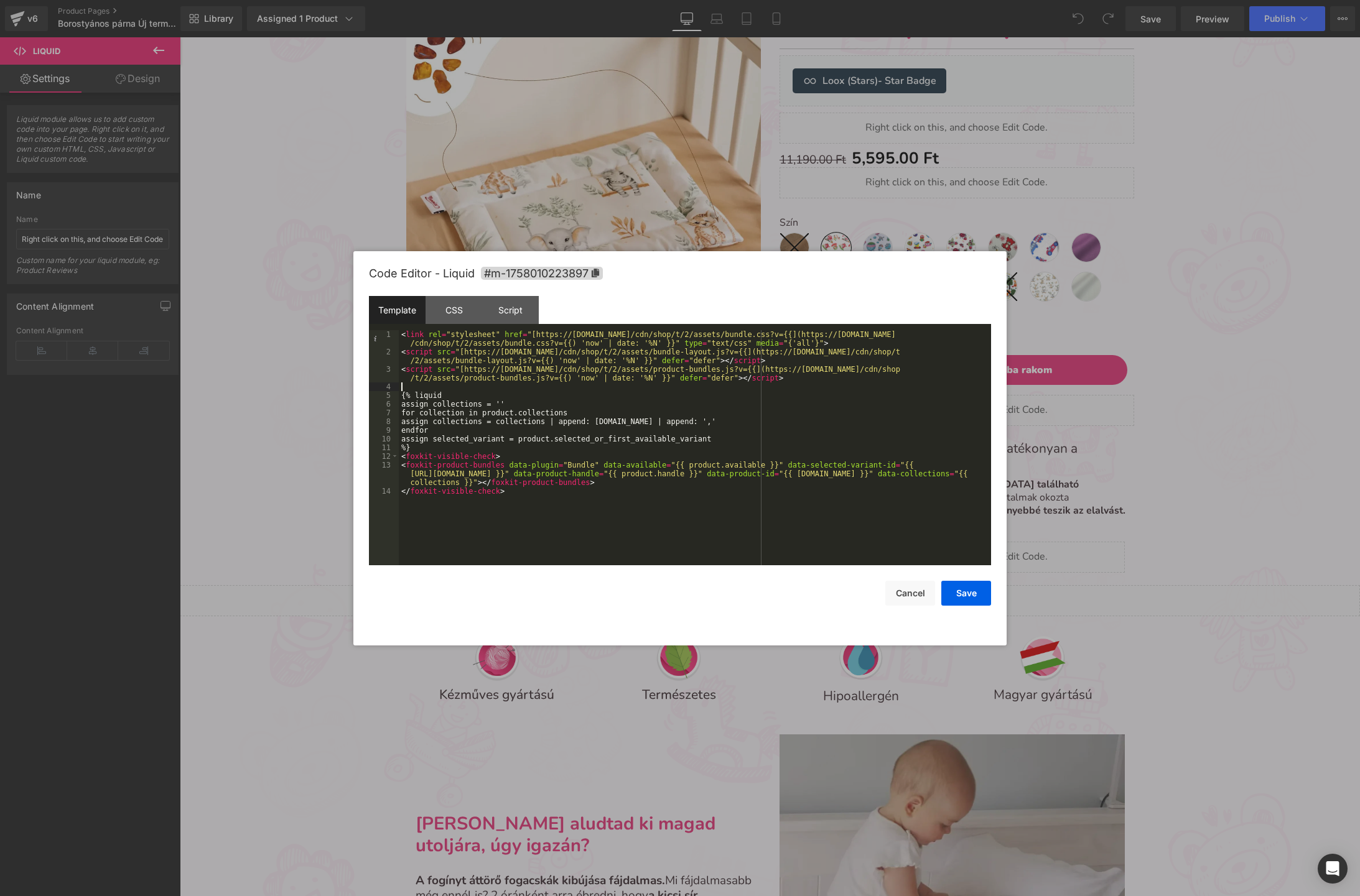
click at [720, 386] on div "< link rel = "stylesheet" href = "[https://assets-cdn.foxecom.com/cdn/shop/t/2/…" at bounding box center [695, 461] width 592 height 261
click at [633, 424] on div "< link rel = "stylesheet" href = "[https://assets-cdn.foxecom.com/cdn/shop/t/2/…" at bounding box center [695, 461] width 592 height 261
click at [662, 414] on div "< link rel = "stylesheet" href = "[https://assets-cdn.foxecom.com/cdn/shop/t/2/…" at bounding box center [695, 461] width 592 height 261
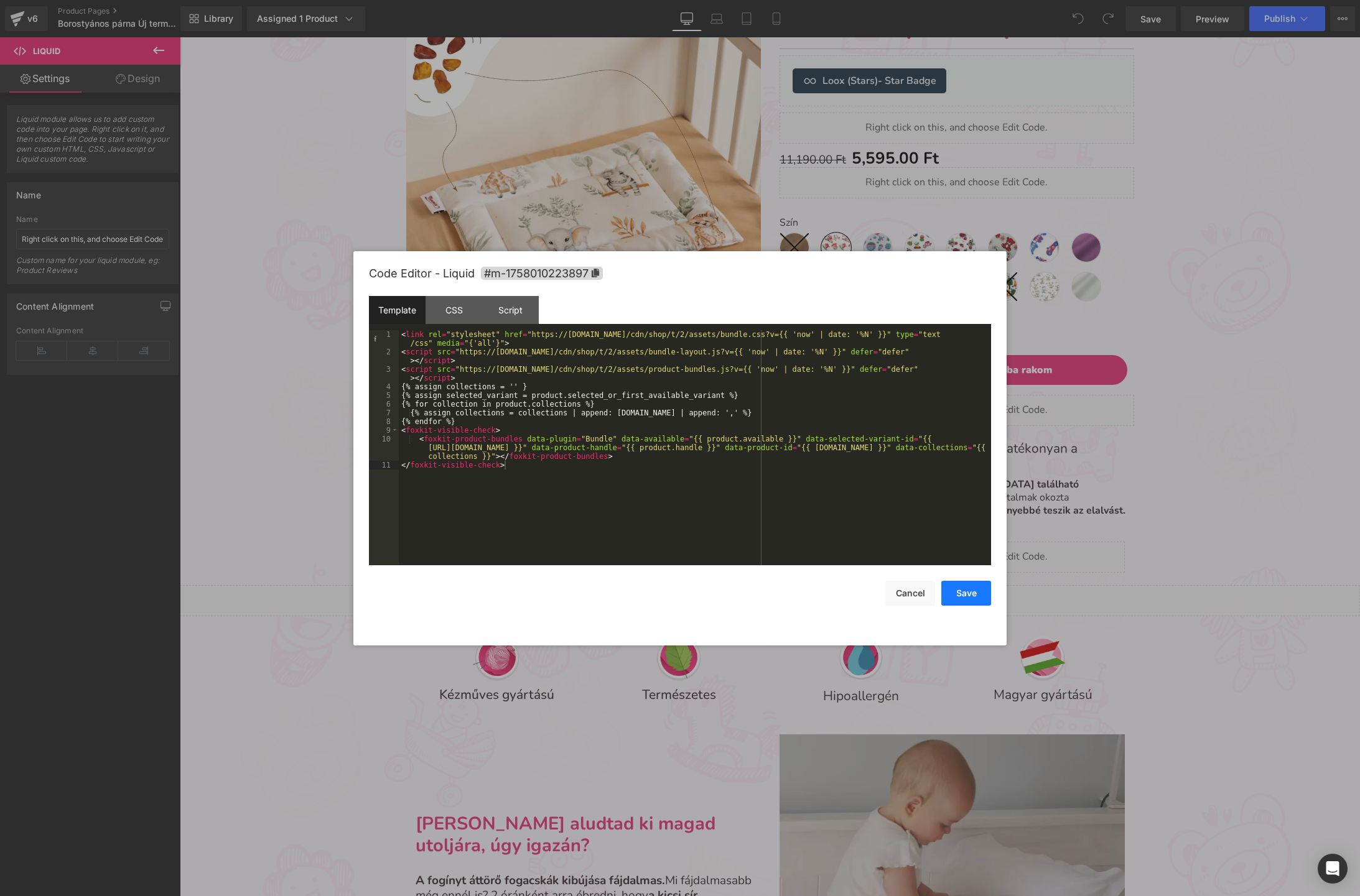
click at [970, 595] on button "Save" at bounding box center [966, 593] width 49 height 25
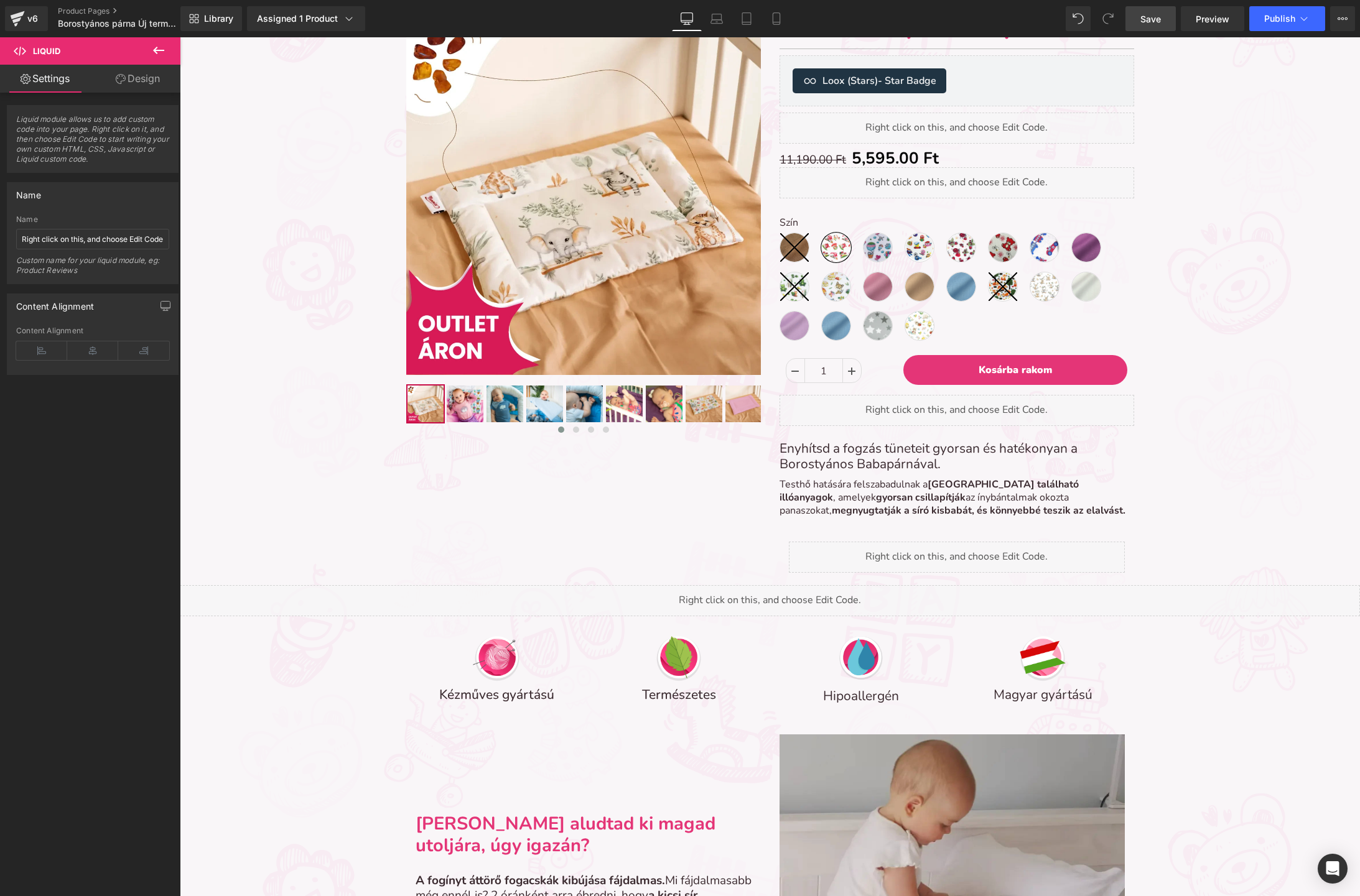
click at [1145, 22] on span "Save" at bounding box center [1151, 19] width 21 height 13
click at [1206, 24] on span "Preview" at bounding box center [1212, 19] width 33 height 13
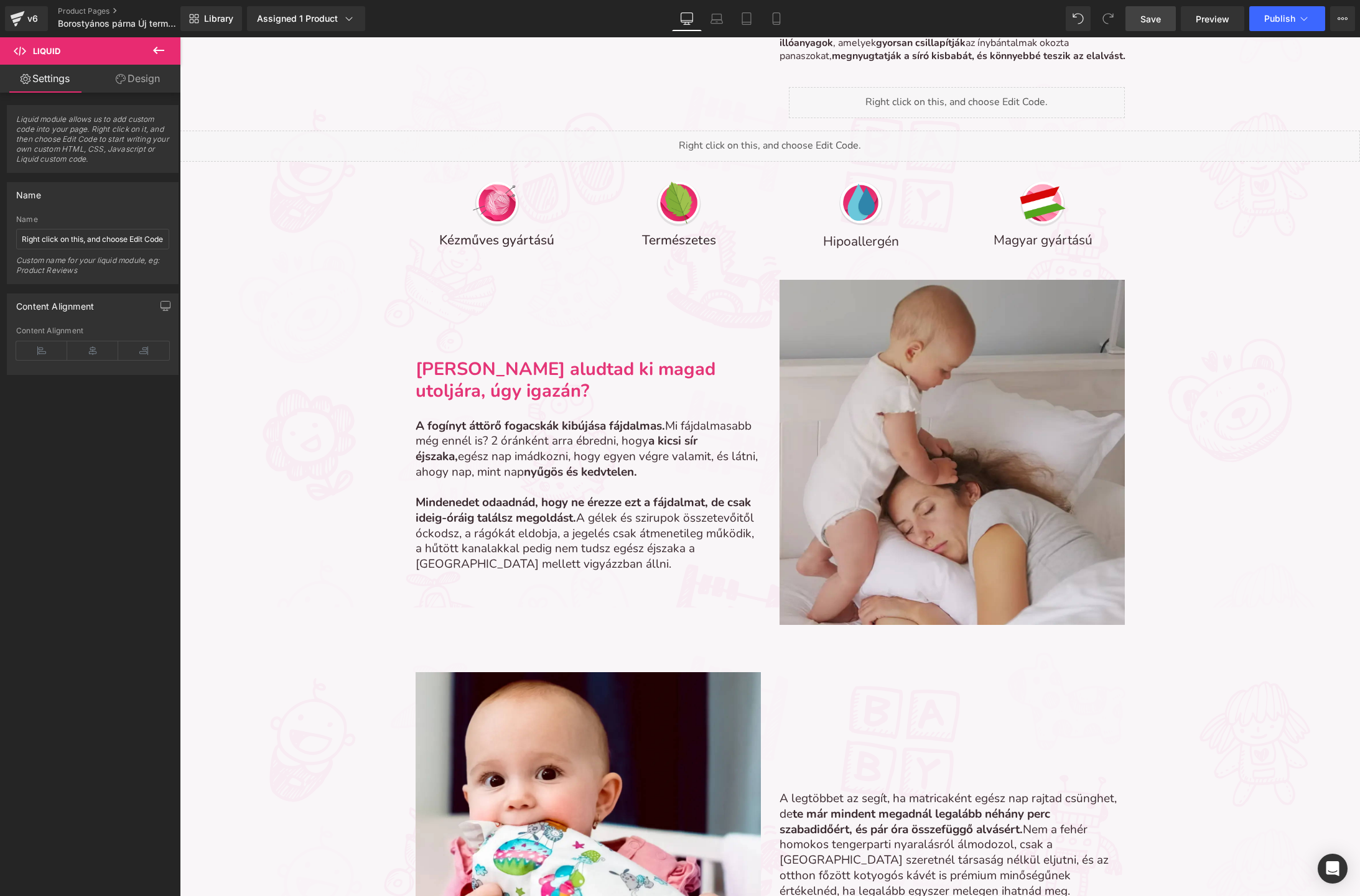
scroll to position [81, 0]
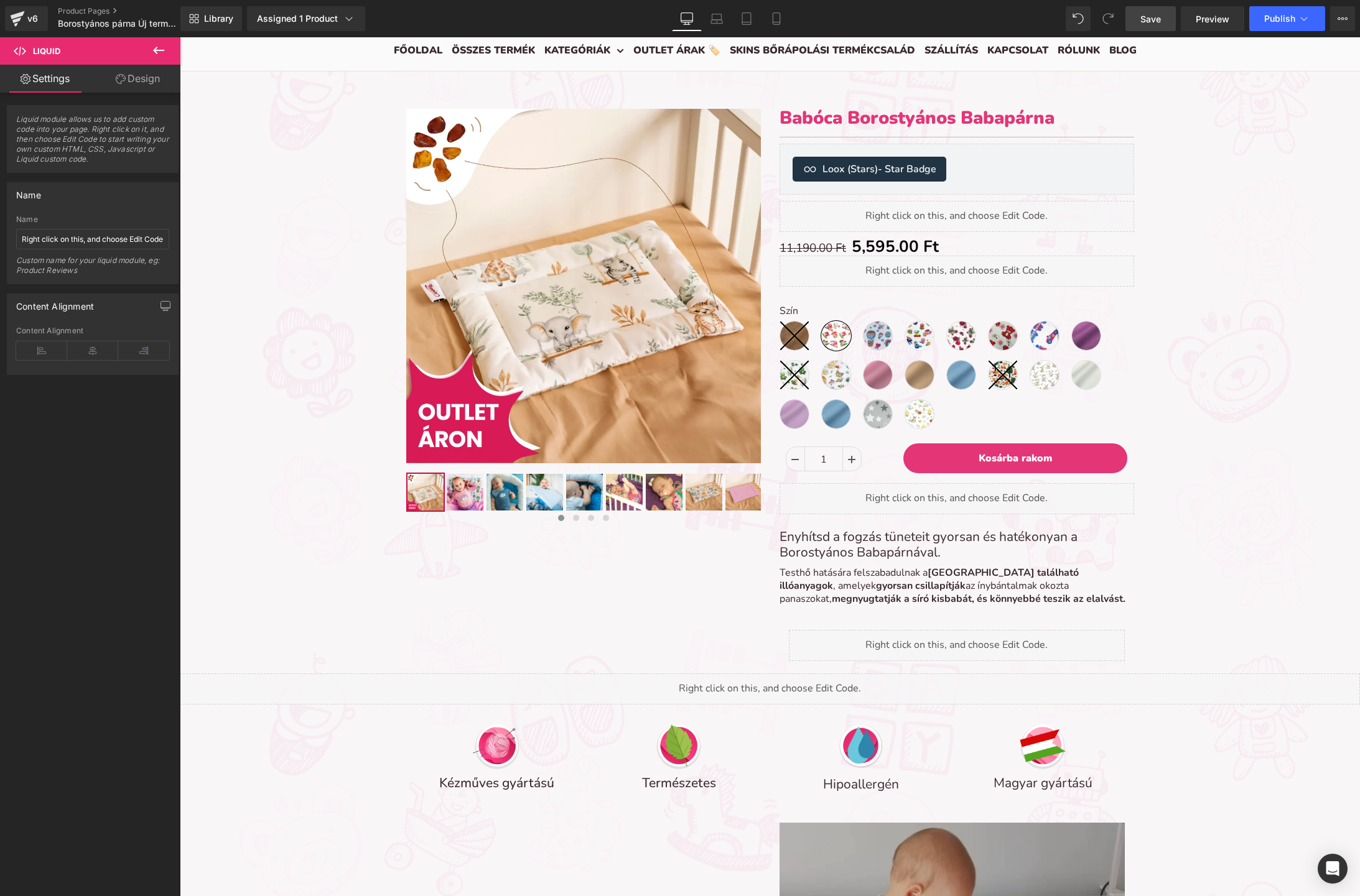
click at [890, 358] on div "Szín Kávészín (40x30cm) Mintás - Erdei kaland (40x30cm) Mintás - Hőlégballon (4…" at bounding box center [957, 371] width 355 height 132
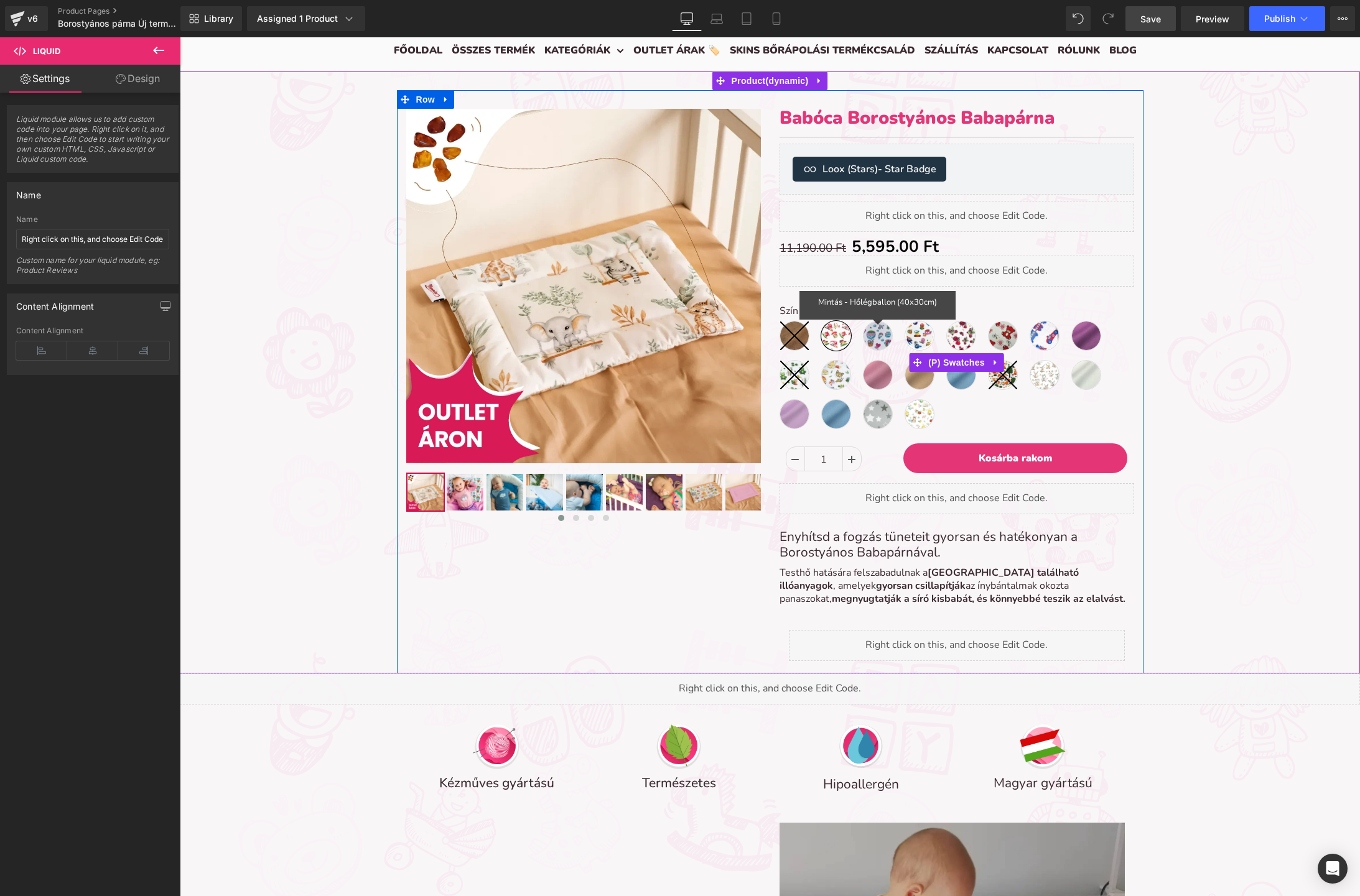
click at [867, 328] on span "Mintás - Hőlégballon (40x30cm)" at bounding box center [878, 336] width 30 height 30
click at [871, 331] on span "Mintás - Hőlégballon (40x30cm)" at bounding box center [878, 336] width 30 height 30
click at [915, 331] on span "Mintás - Mosolyvarázs (40x30cm)" at bounding box center [919, 336] width 30 height 30
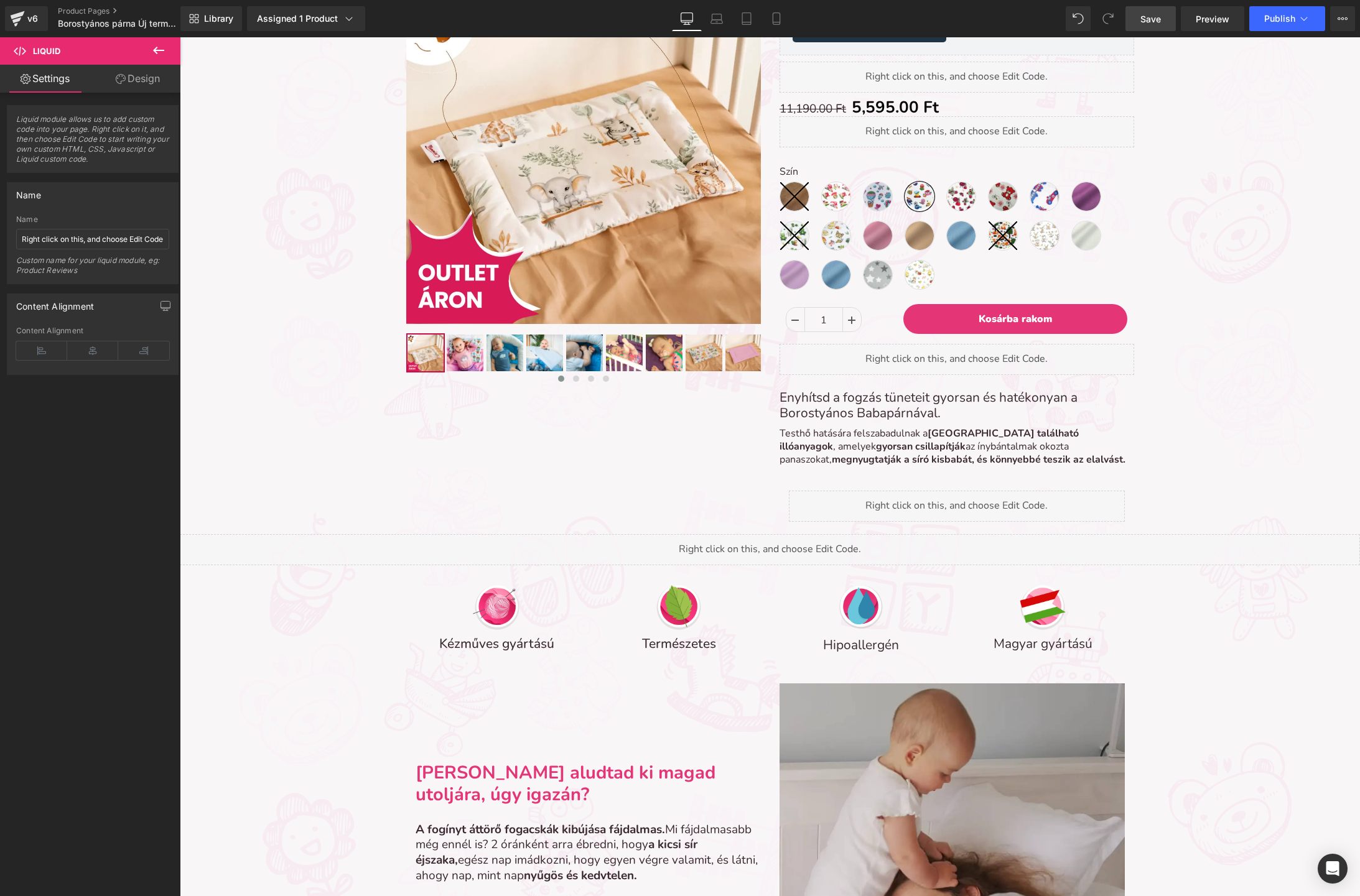
scroll to position [319, 0]
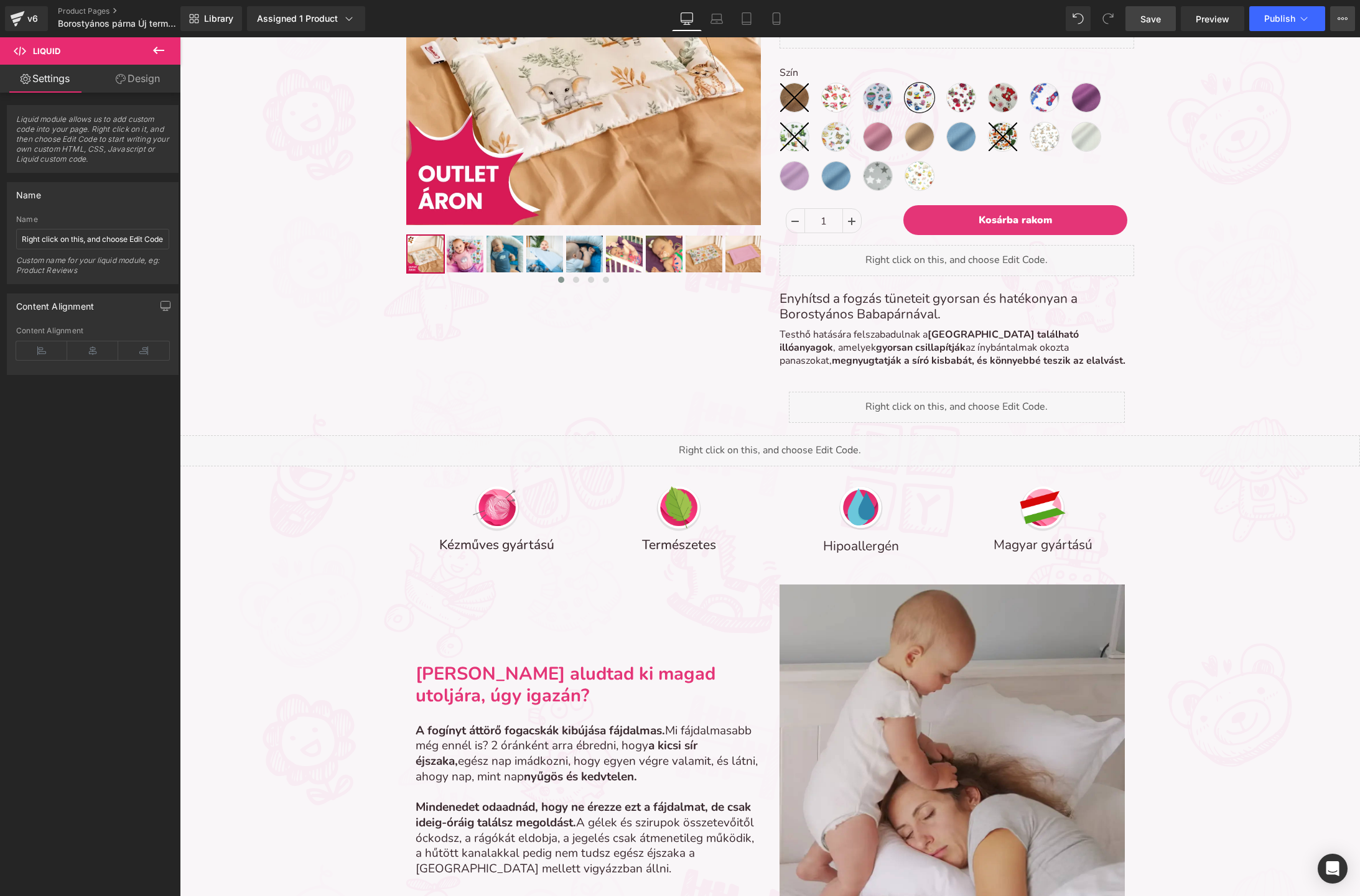
click at [1348, 21] on button "View Live Page View with current Template Save Template to Library Schedule Pub…" at bounding box center [1342, 19] width 25 height 25
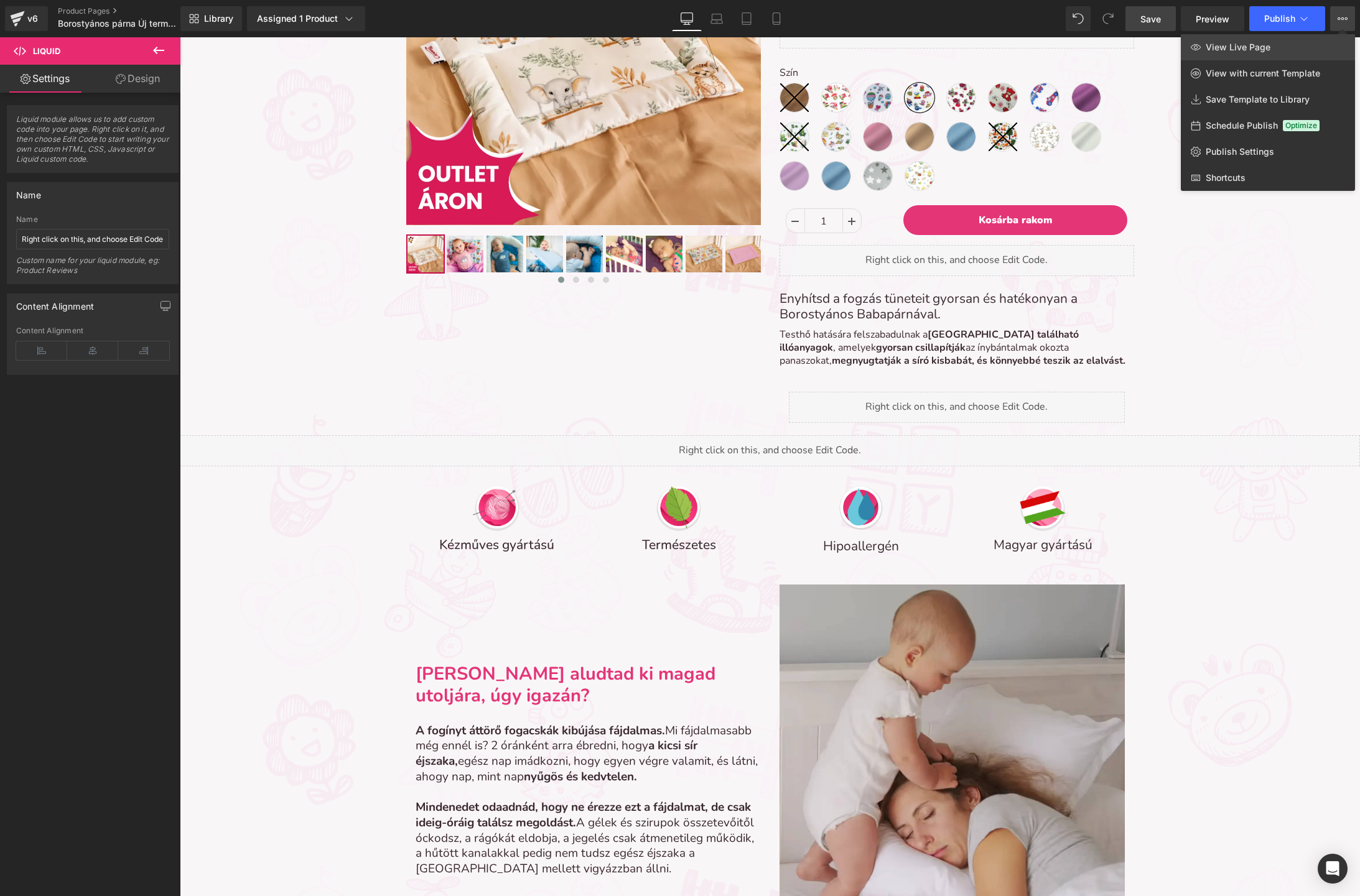
click at [1262, 49] on span "View Live Page" at bounding box center [1237, 47] width 65 height 11
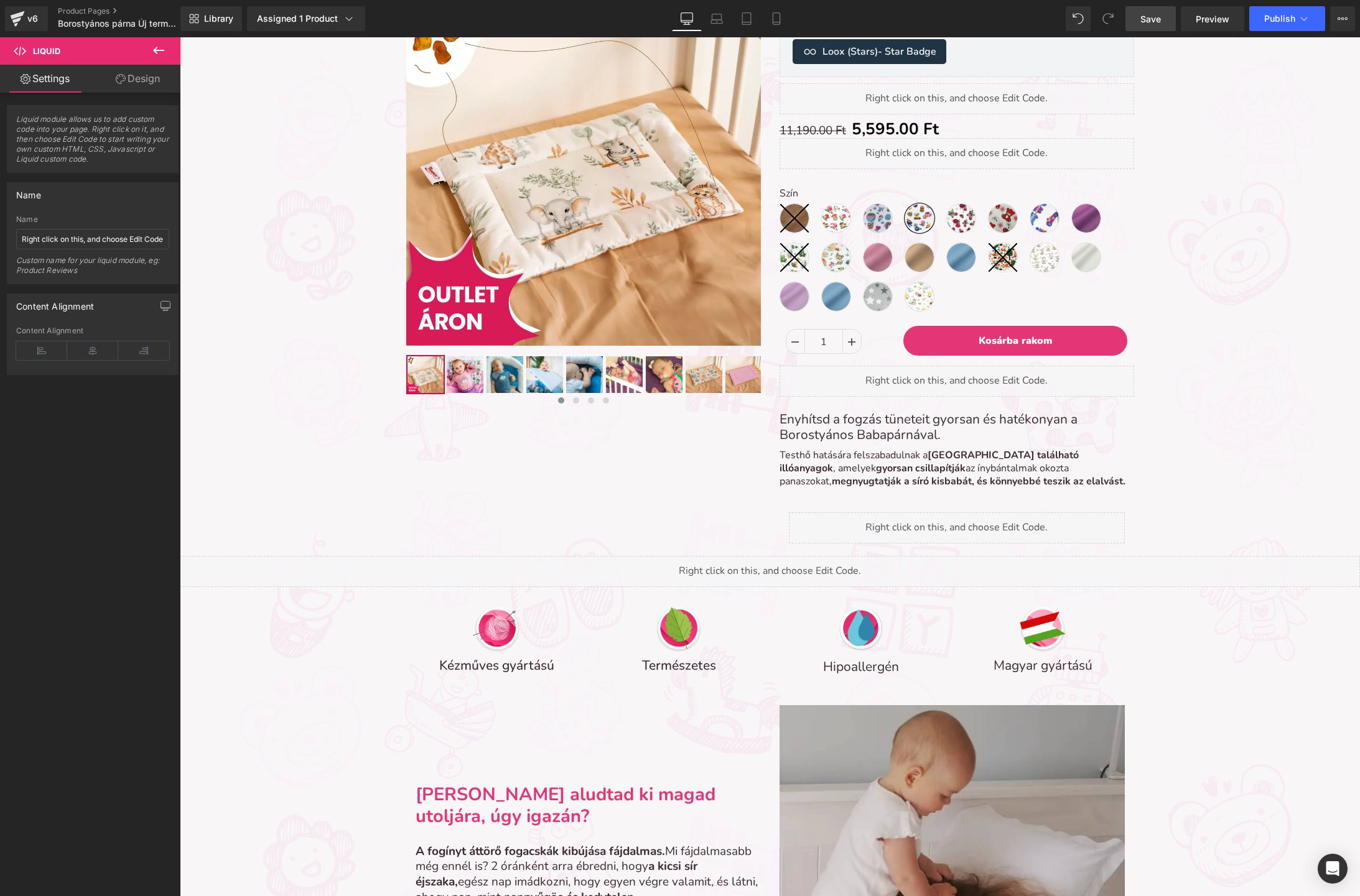
scroll to position [187, 0]
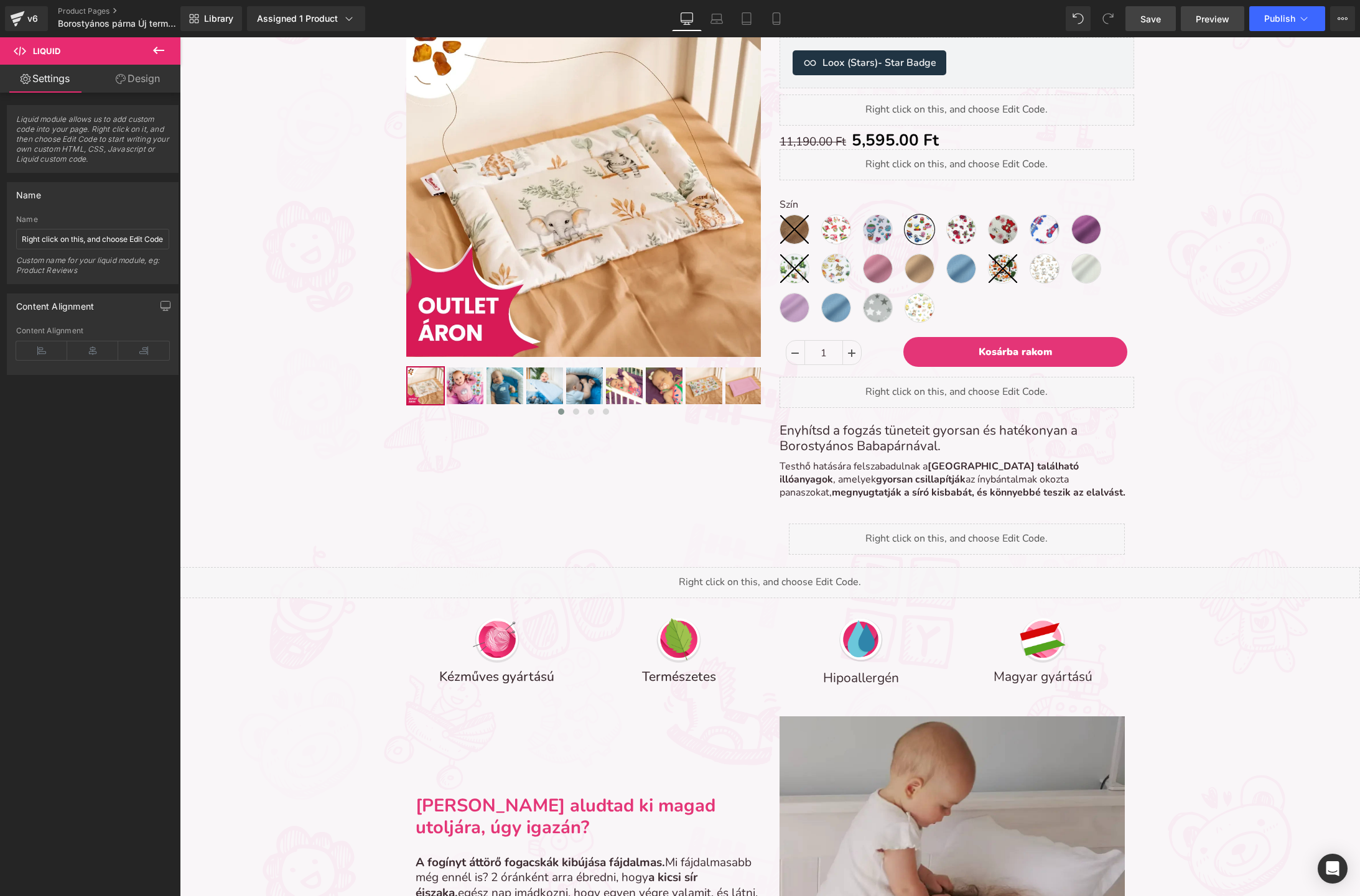
click at [1191, 15] on link "Preview" at bounding box center [1212, 19] width 64 height 25
click at [978, 538] on div "Liquid" at bounding box center [957, 539] width 336 height 31
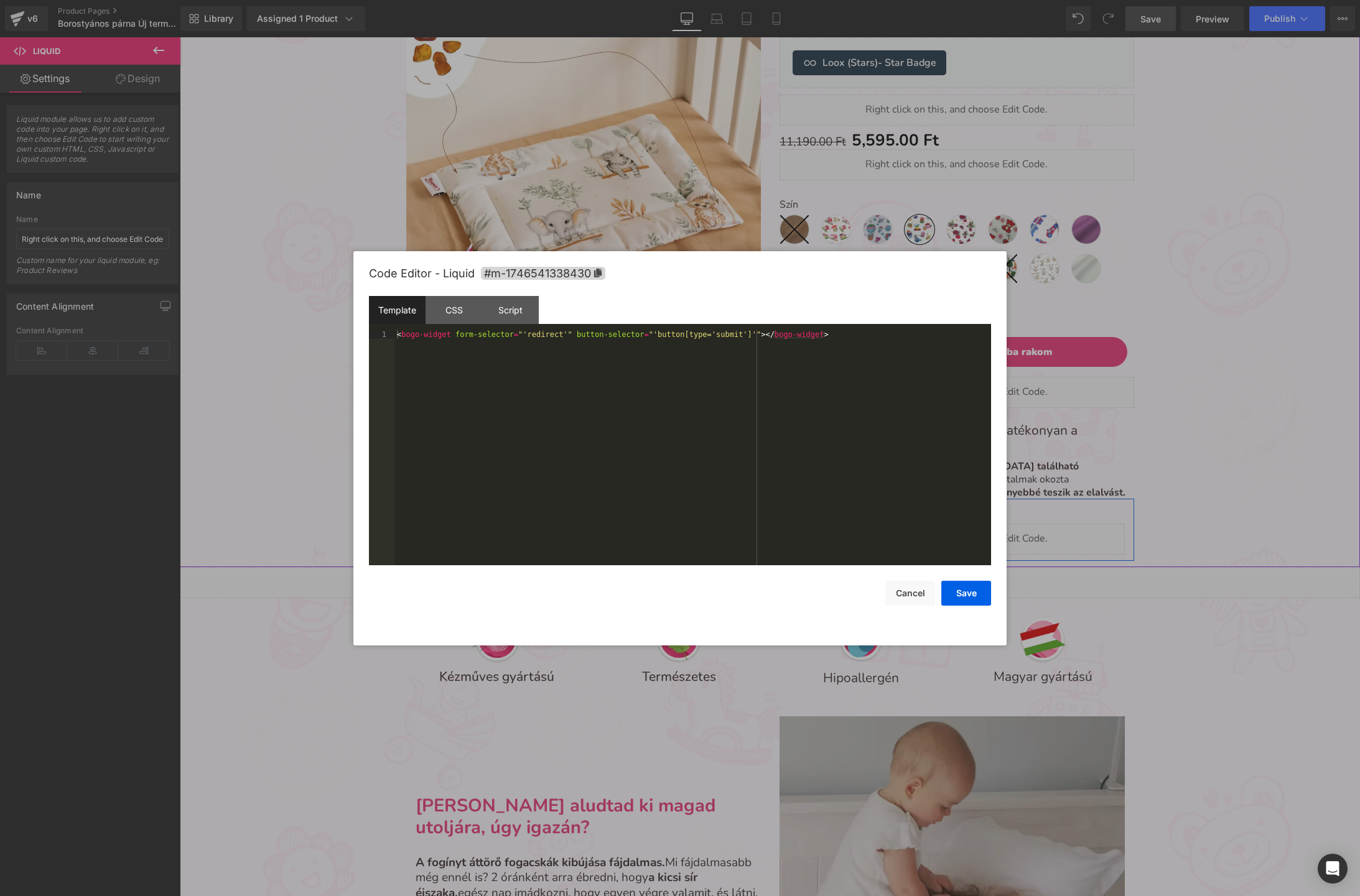
click at [969, 534] on icon at bounding box center [970, 534] width 7 height 8
drag, startPoint x: 1075, startPoint y: 504, endPoint x: 881, endPoint y: 475, distance: 196.2
click at [1075, 504] on div at bounding box center [680, 448] width 1360 height 896
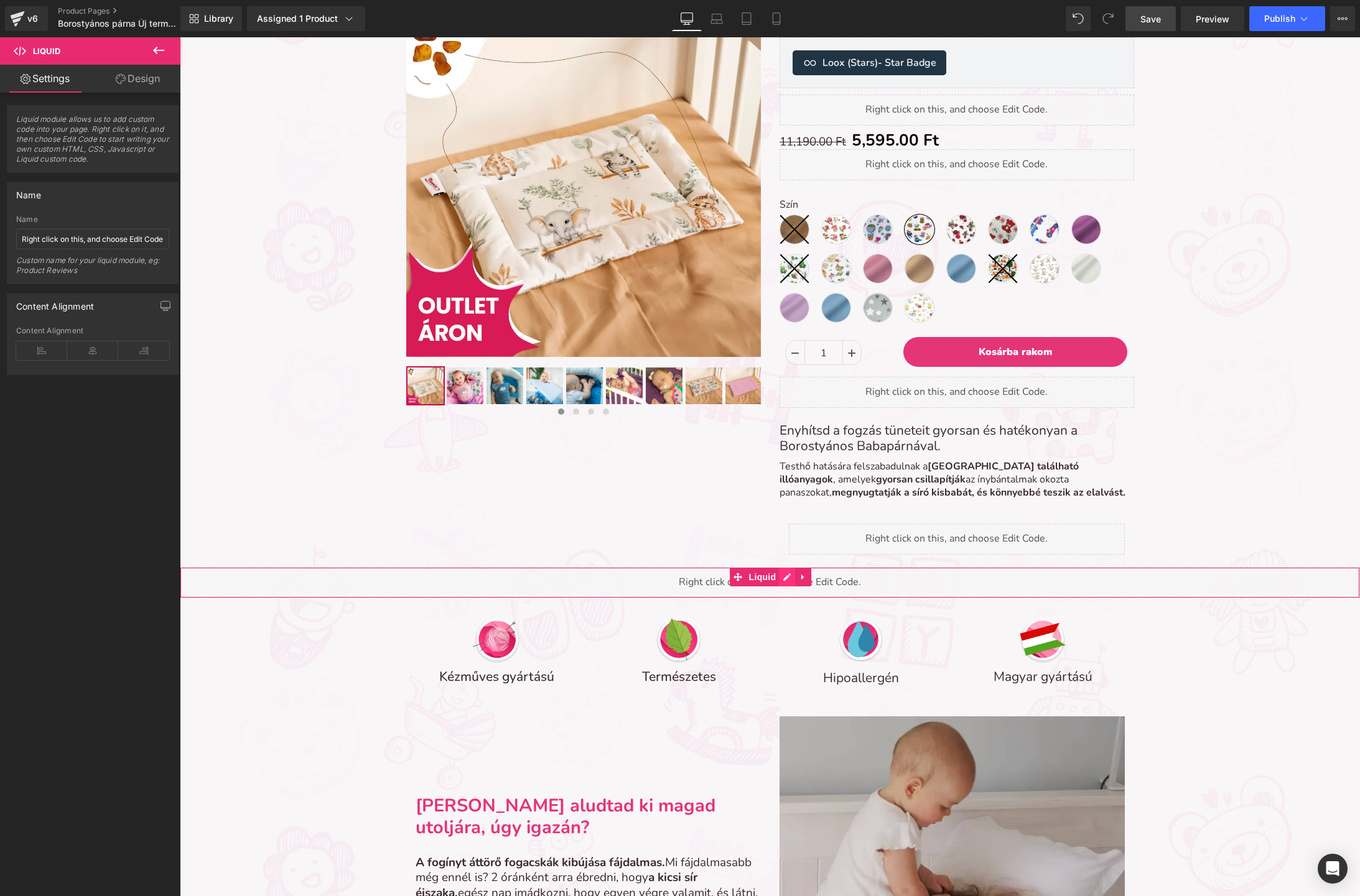
click at [782, 576] on link at bounding box center [786, 577] width 16 height 19
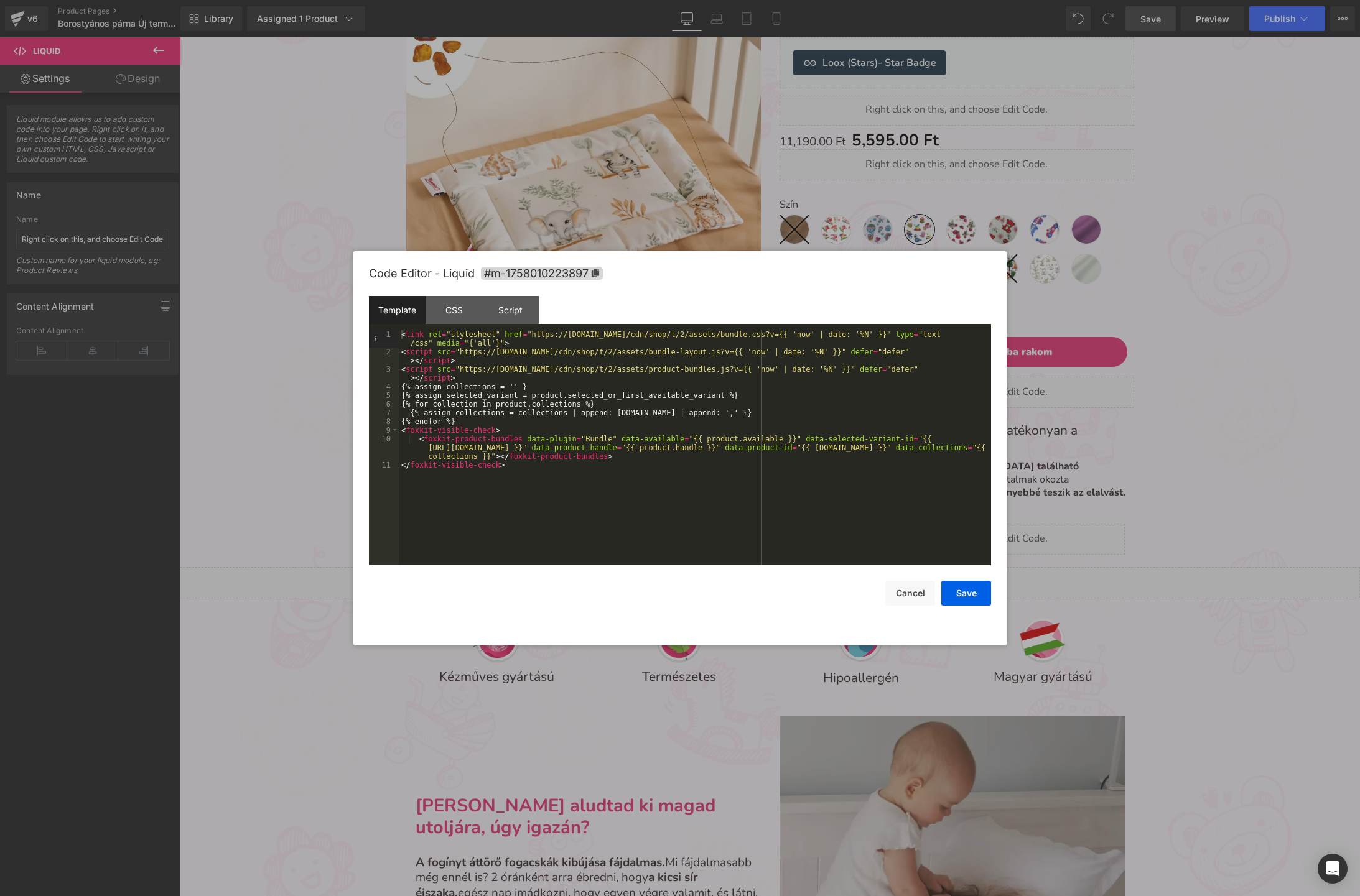
click at [558, 486] on div "< link rel = "stylesheet" href = "https://[DOMAIN_NAME]/cdn/shop/t/2/assets/bun…" at bounding box center [695, 461] width 592 height 261
